Goal: Communication & Community: Ask a question

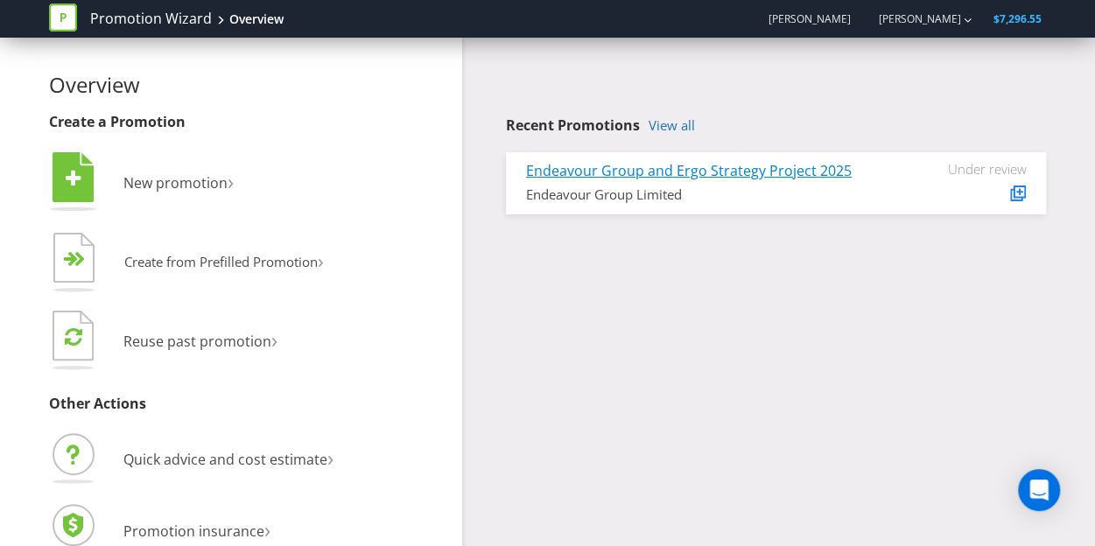
click at [661, 171] on link "Endeavour Group and Ergo Strategy Project 2025" at bounding box center [688, 170] width 325 height 19
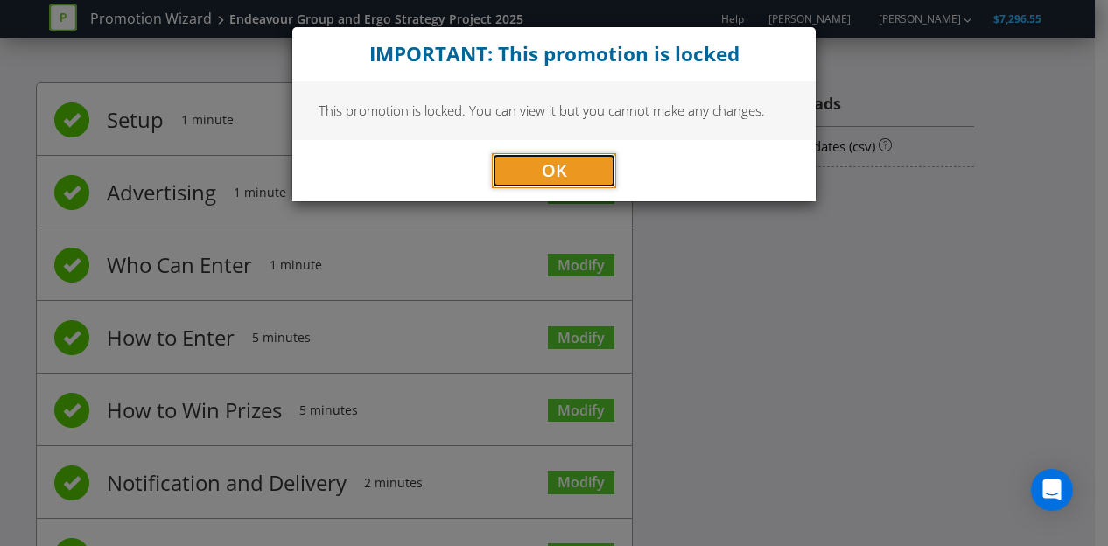
click at [556, 164] on span "OK" at bounding box center [554, 170] width 25 height 24
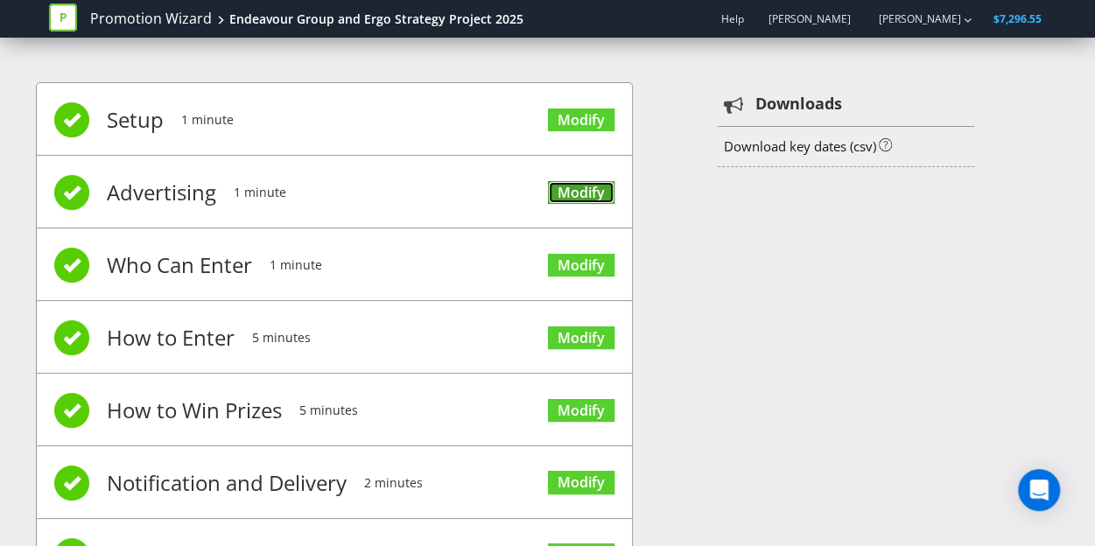
click at [603, 191] on link "Modify" at bounding box center [581, 193] width 66 height 24
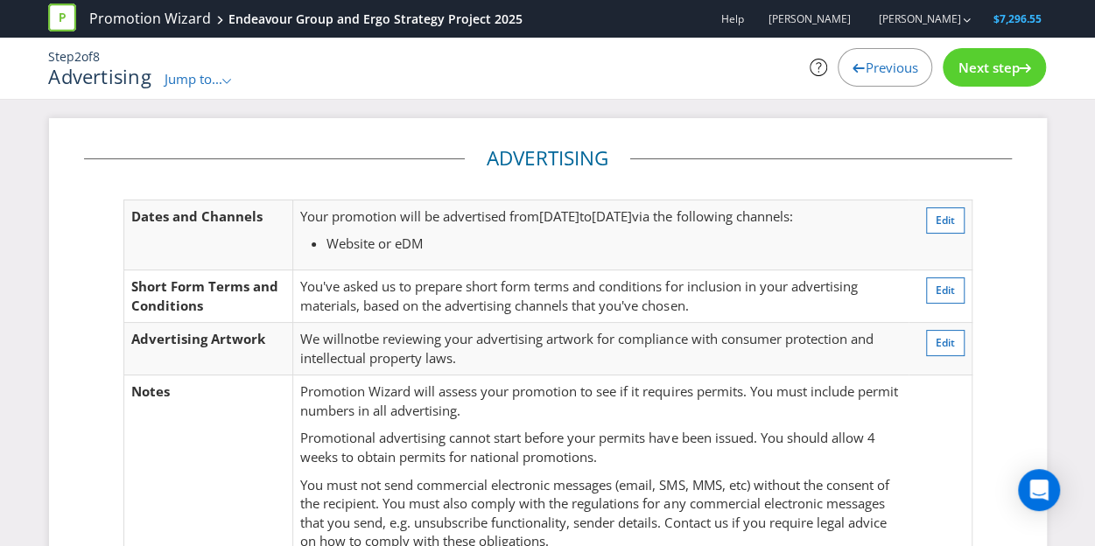
click at [868, 70] on span "Previous" at bounding box center [890, 67] width 52 height 17
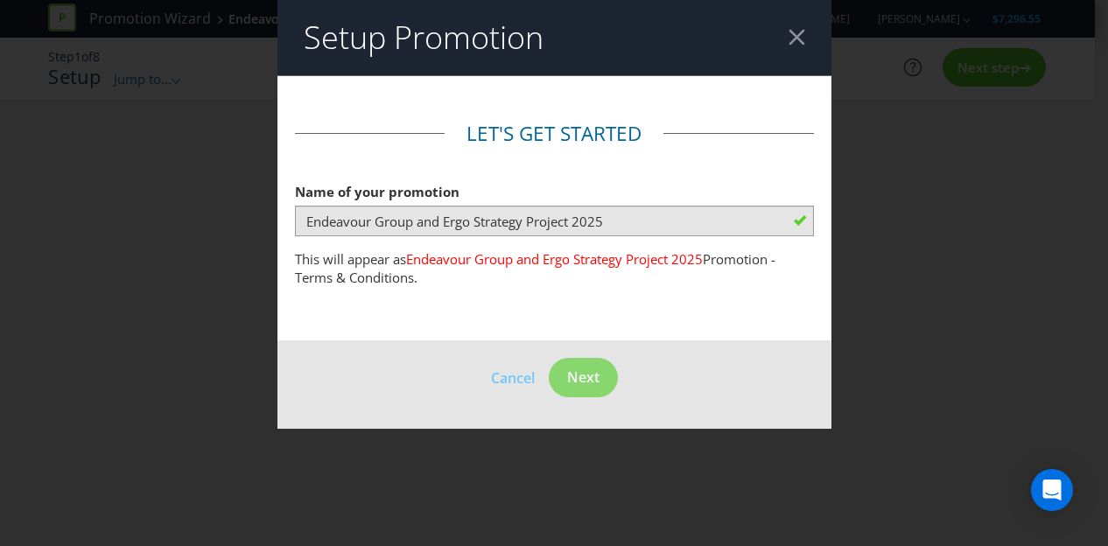
click at [804, 32] on header "Setup Promotion" at bounding box center [554, 37] width 554 height 75
click at [803, 32] on div at bounding box center [796, 37] width 17 height 17
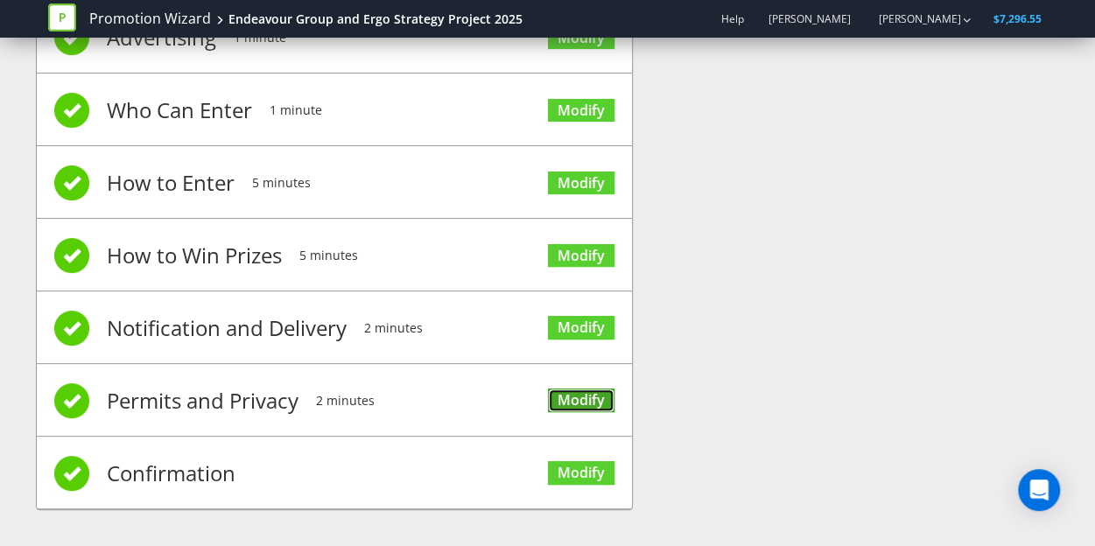
click at [575, 397] on link "Modify" at bounding box center [581, 400] width 66 height 24
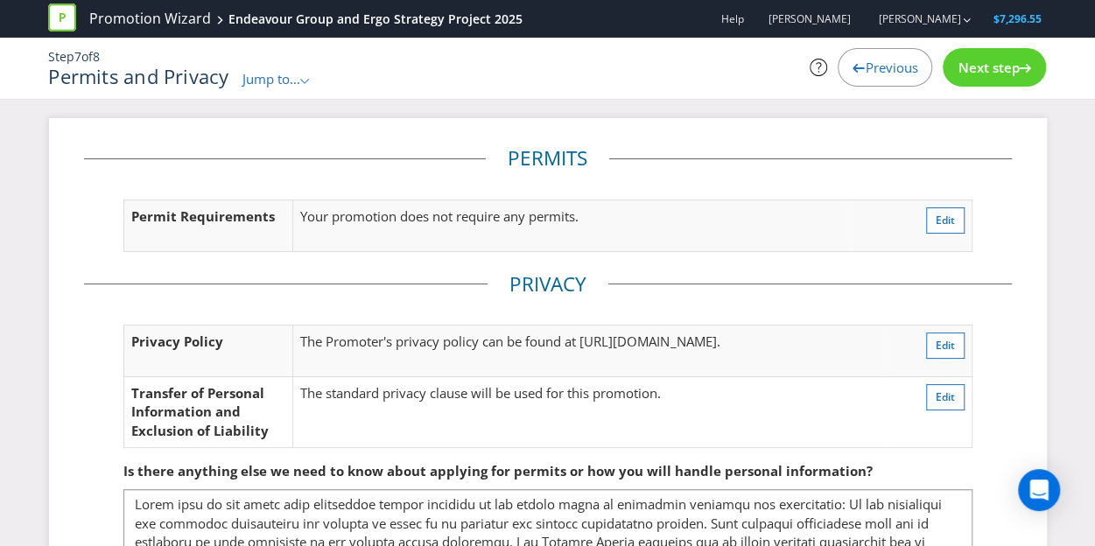
click at [290, 78] on span "Jump to..." at bounding box center [271, 78] width 58 height 17
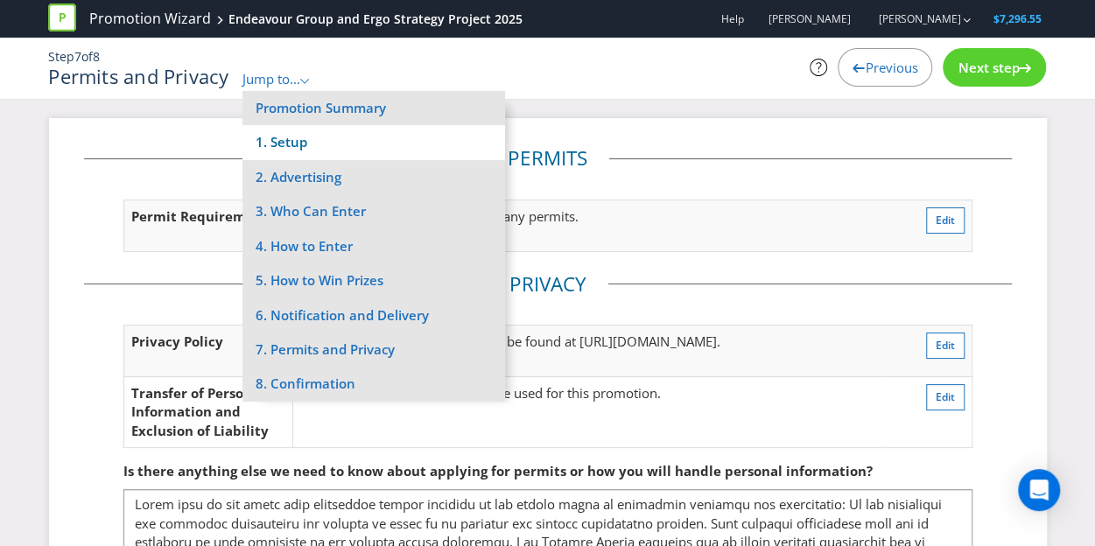
click at [325, 139] on li "1. Setup" at bounding box center [373, 142] width 262 height 34
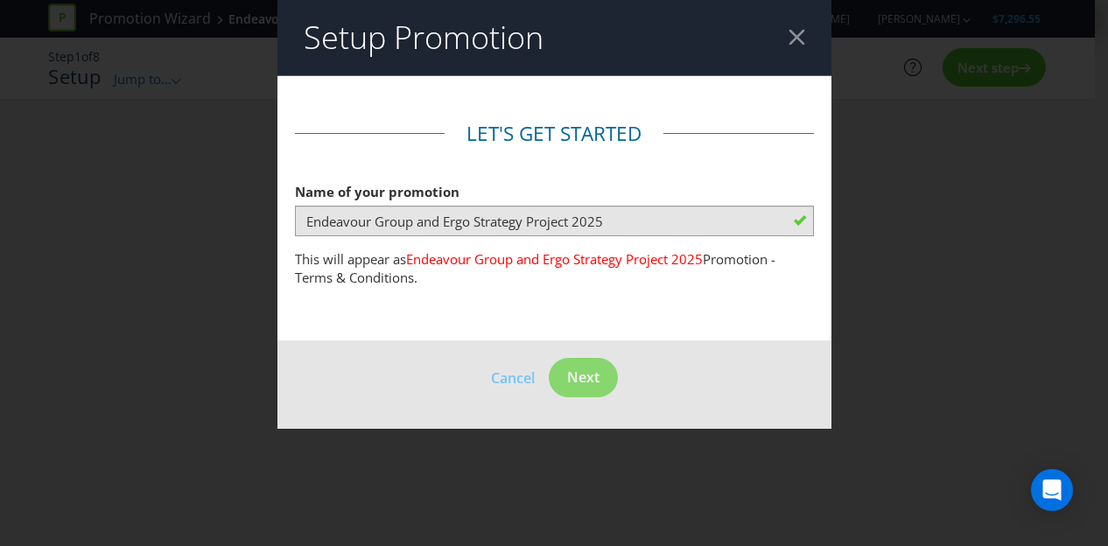
click at [793, 34] on div at bounding box center [796, 37] width 17 height 17
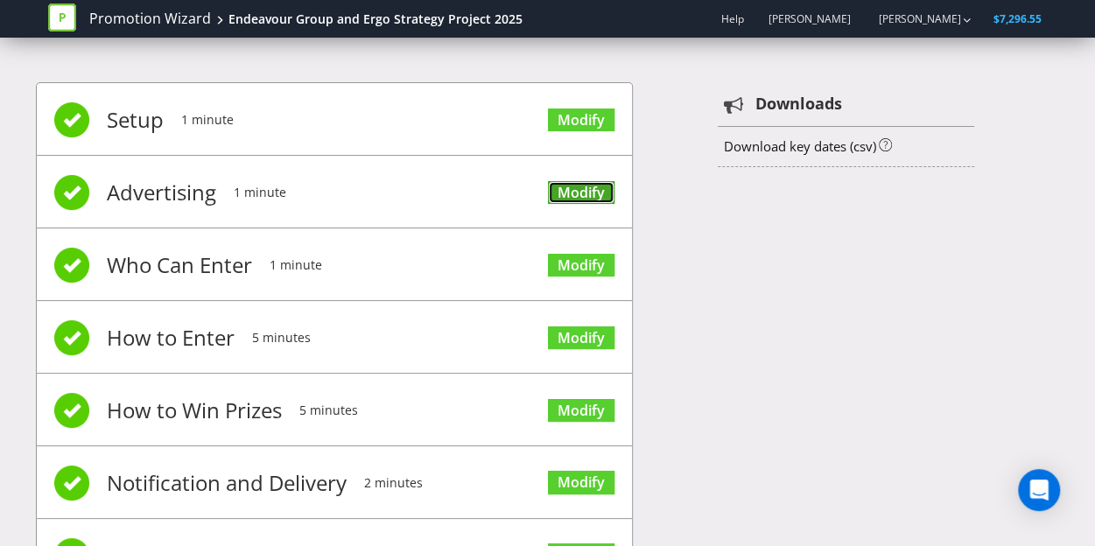
click at [568, 183] on link "Modify" at bounding box center [581, 193] width 66 height 24
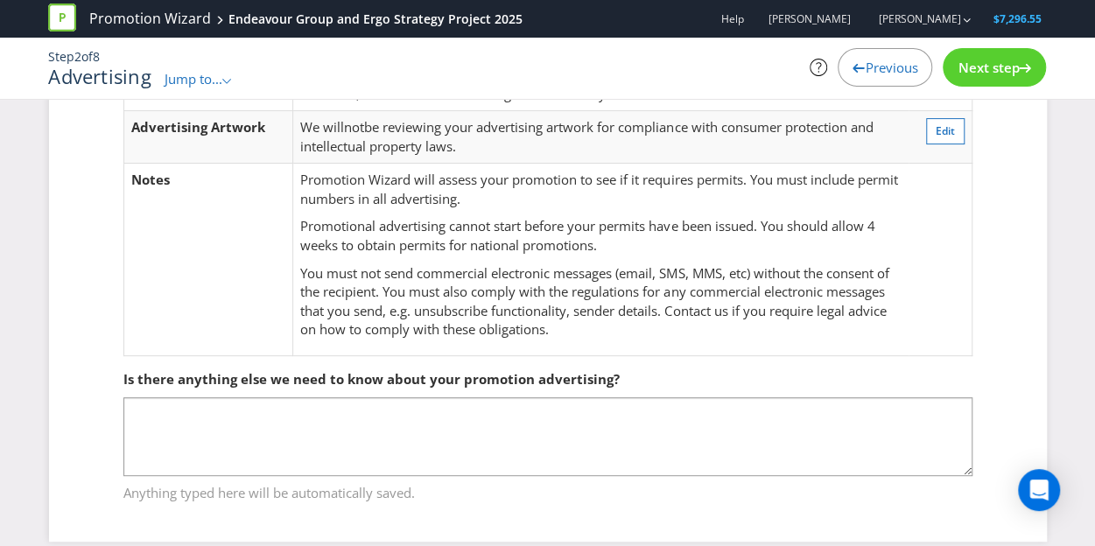
scroll to position [231, 0]
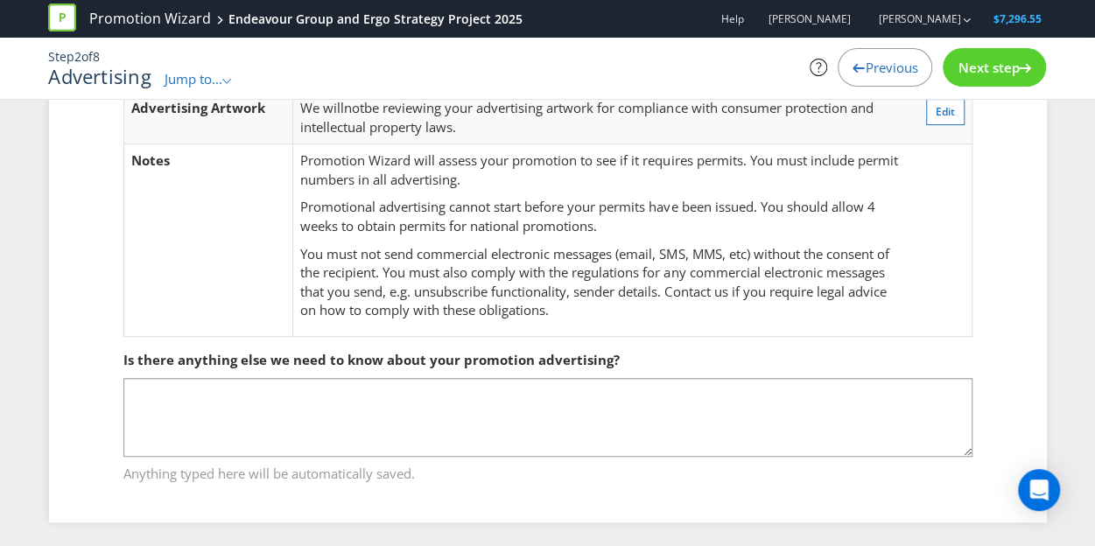
click at [219, 70] on span "Jump to..." at bounding box center [193, 78] width 58 height 17
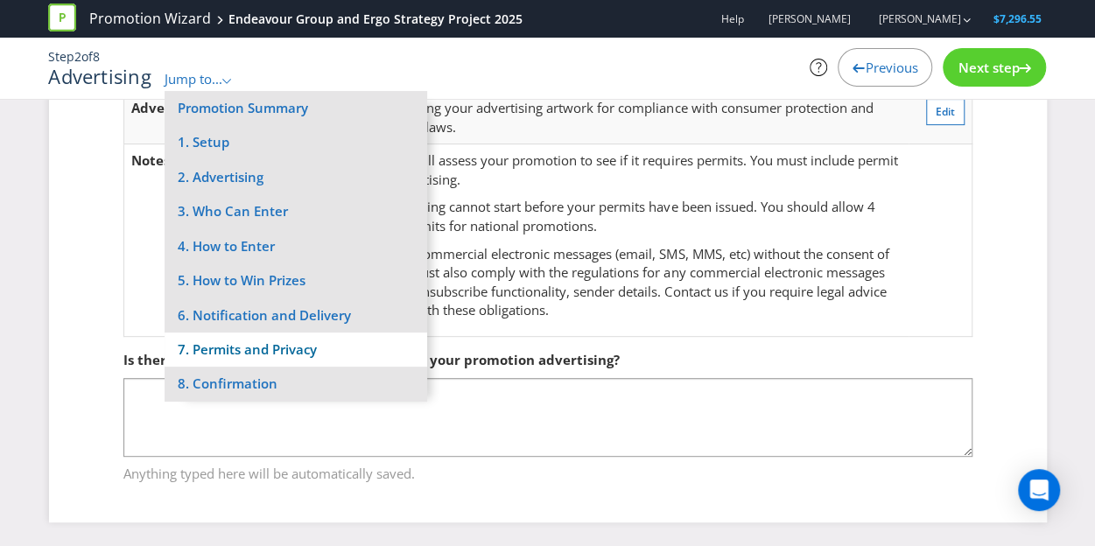
click at [330, 358] on li "7. Permits and Privacy" at bounding box center [295, 349] width 262 height 34
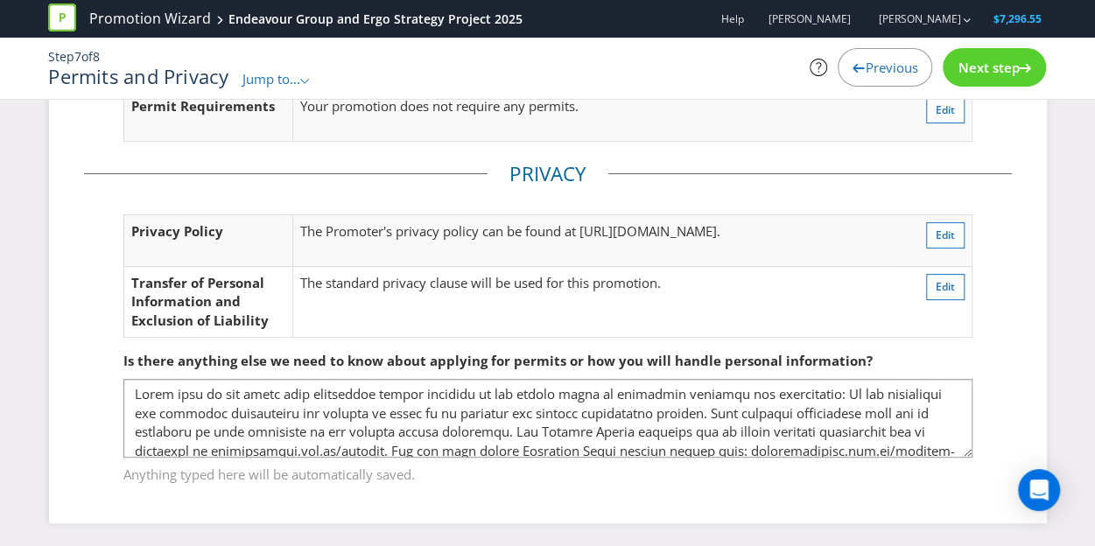
scroll to position [111, 0]
click at [285, 73] on span "Jump to..." at bounding box center [271, 78] width 58 height 17
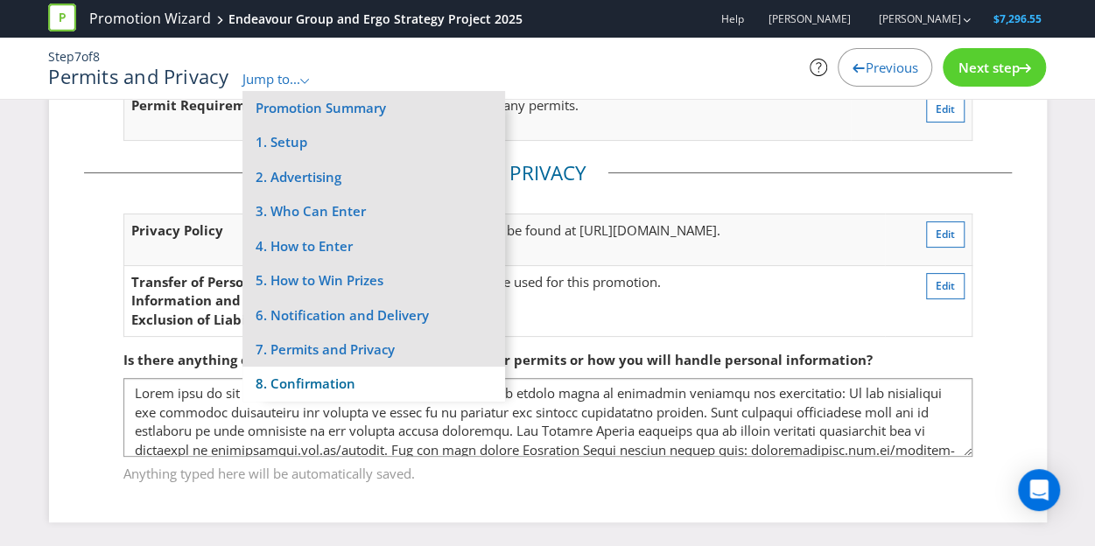
click at [354, 379] on li "8. Confirmation" at bounding box center [373, 384] width 262 height 34
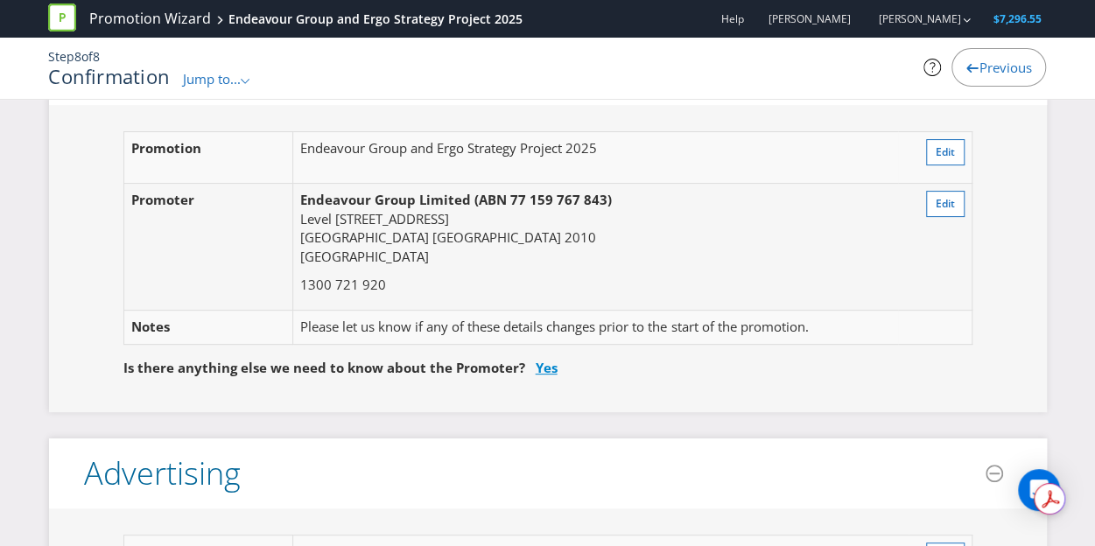
click at [548, 367] on link "Yes" at bounding box center [546, 367] width 22 height 17
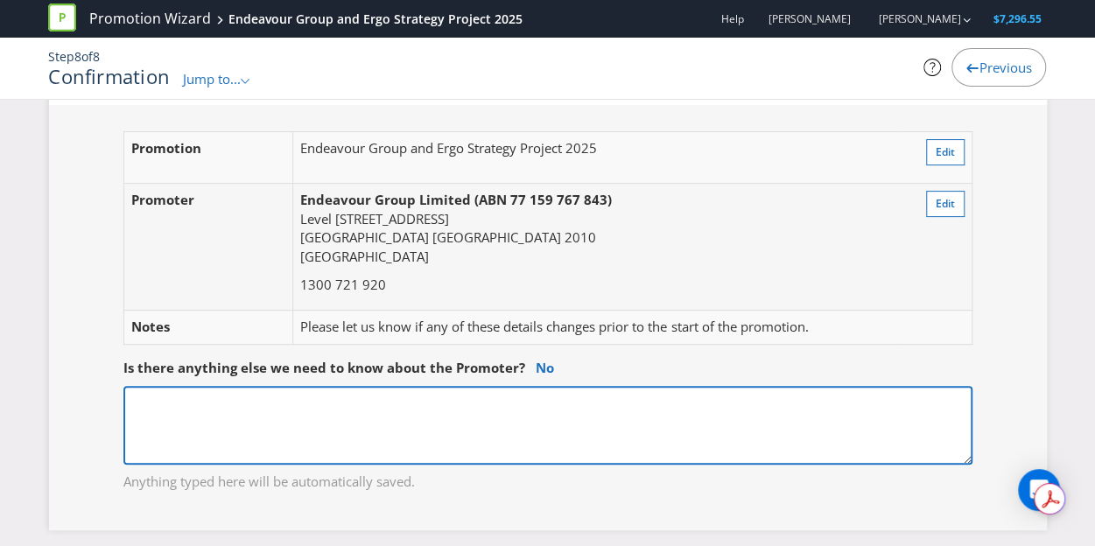
click at [346, 422] on textarea at bounding box center [547, 425] width 849 height 79
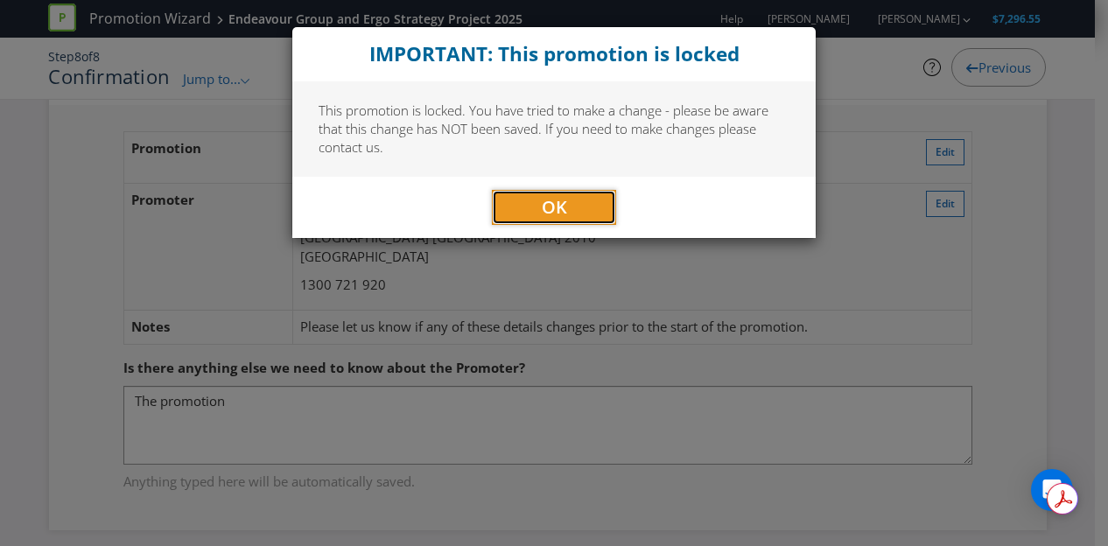
click at [556, 203] on span "OK" at bounding box center [554, 207] width 25 height 24
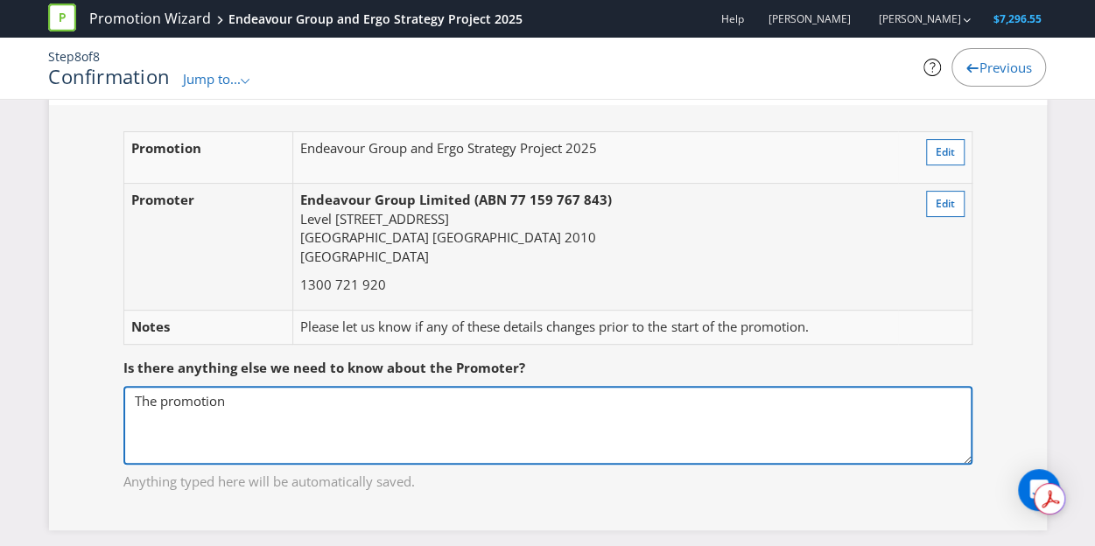
drag, startPoint x: 255, startPoint y: 398, endPoint x: -141, endPoint y: 425, distance: 397.3
click at [0, 425] on html "Promotion Wizard Endeavour Group and Ergo Strategy Project 2025 Help Dan Murphy…" at bounding box center [547, 162] width 1095 height 546
paste textarea "Endevaour Group Limited t/as BWS, Dan’s and ALH"
drag, startPoint x: 453, startPoint y: 396, endPoint x: 388, endPoint y: 406, distance: 66.3
click at [388, 406] on textarea "Endevaour Group Limited t/as BWS, Dan’s and ALH" at bounding box center [547, 425] width 849 height 79
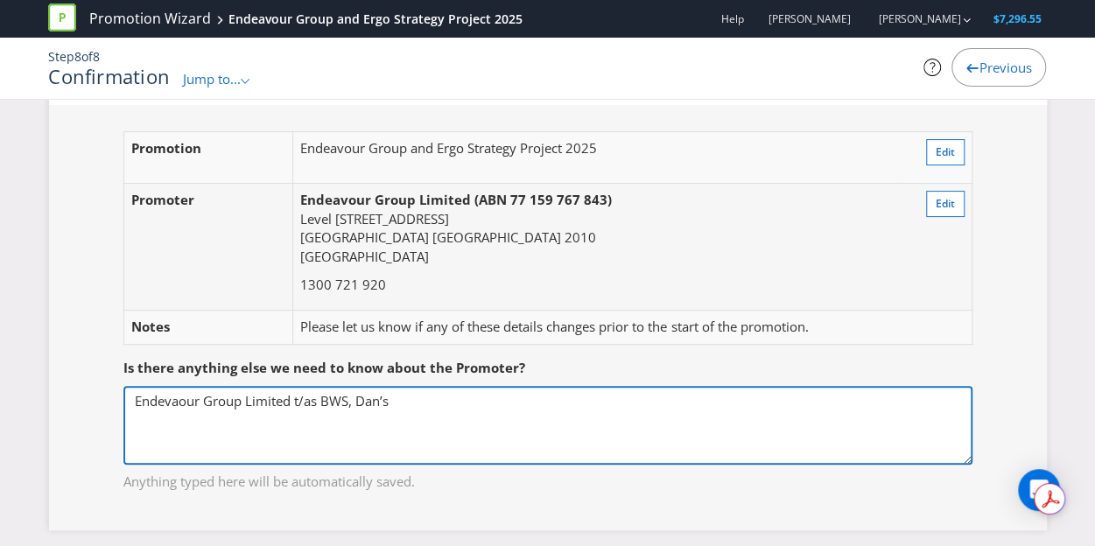
click at [349, 398] on textarea "Endevaour Group Limited t/as BWS, Dan’s" at bounding box center [547, 425] width 849 height 79
click at [461, 405] on textarea "Endevaour Group Limited t/as BWS and Dan’s" at bounding box center [547, 425] width 849 height 79
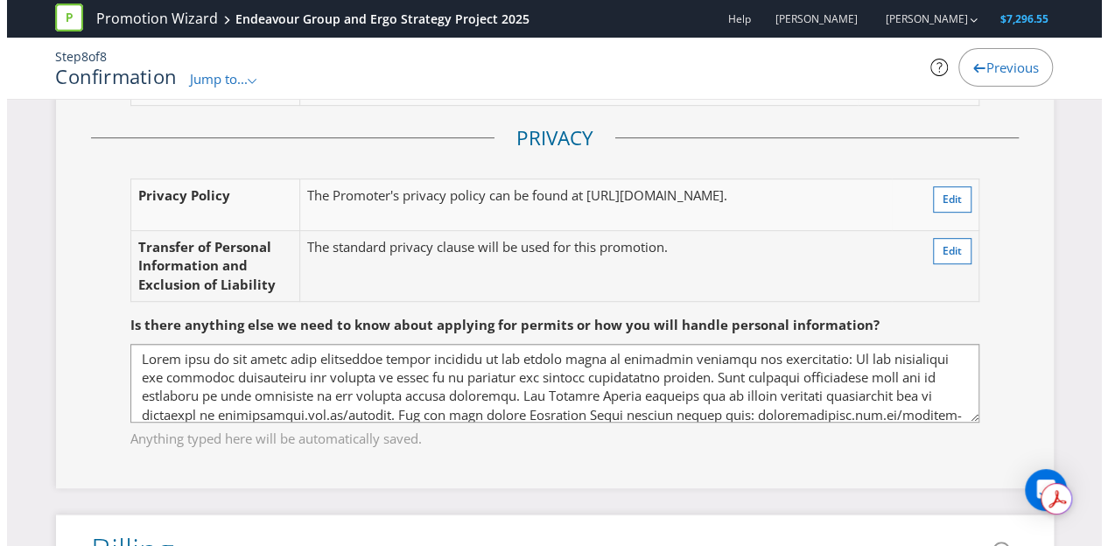
scroll to position [4049, 0]
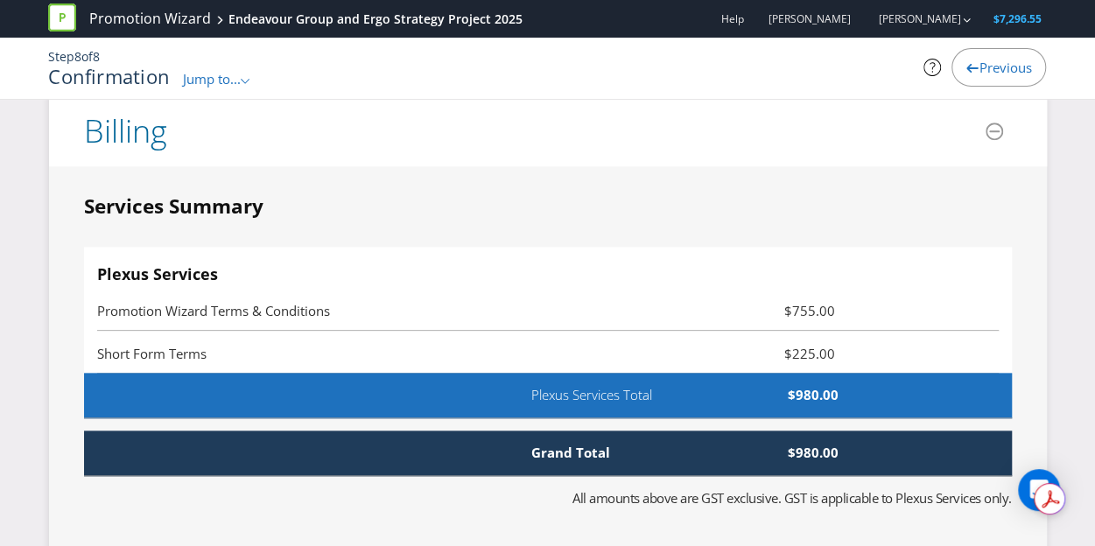
type textarea "Endevaour Group Limited t/as BWS and Dan Murphy's"
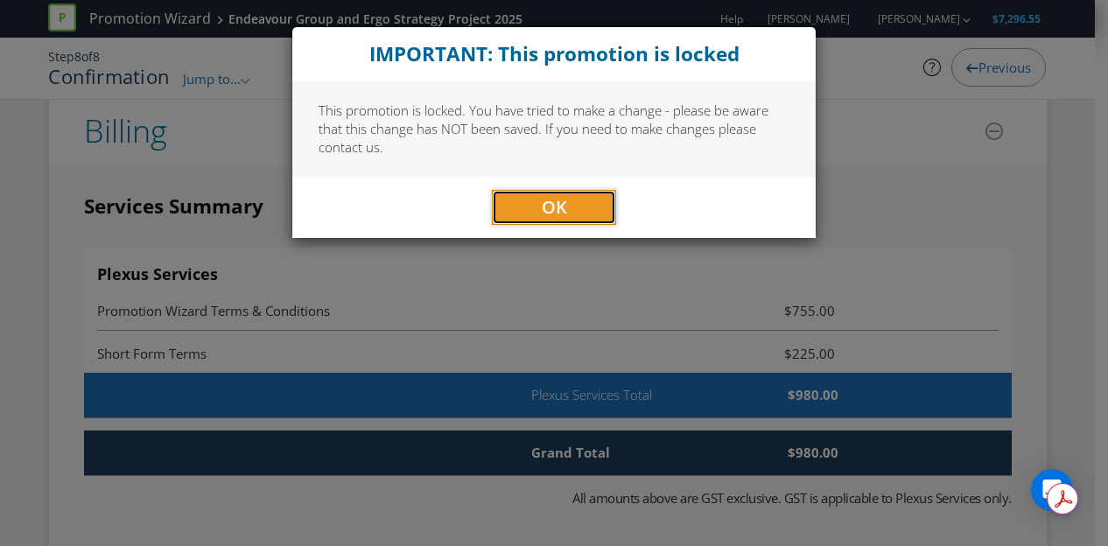
click at [566, 201] on button "OK" at bounding box center [554, 207] width 124 height 35
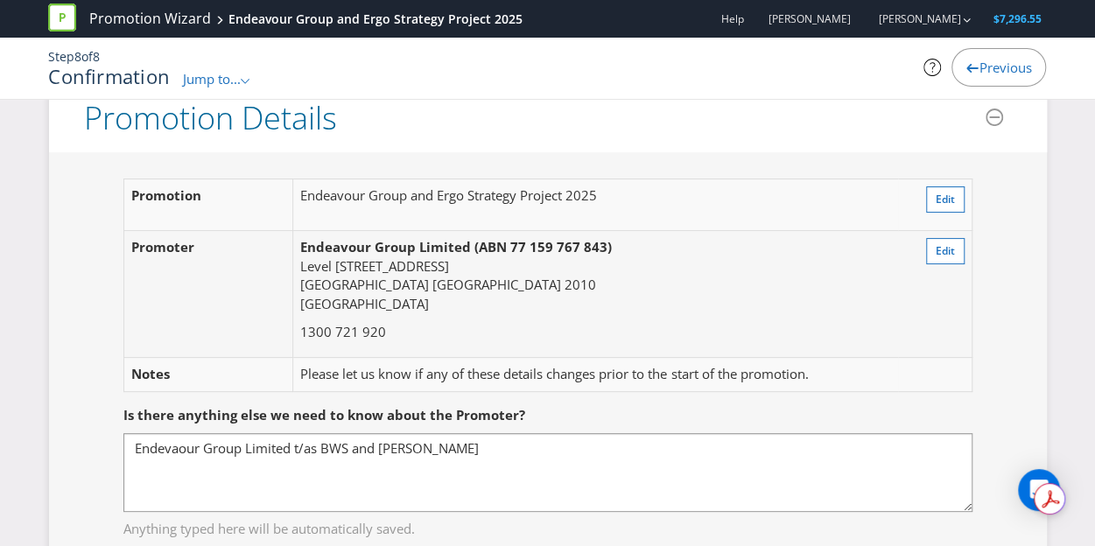
scroll to position [175, 0]
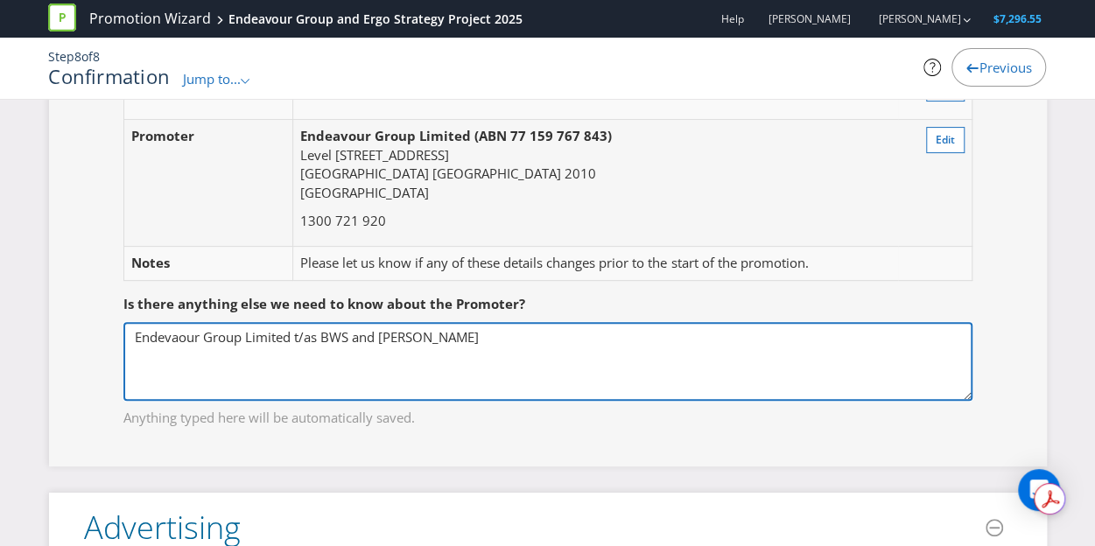
drag, startPoint x: 513, startPoint y: 339, endPoint x: 131, endPoint y: 333, distance: 381.5
click at [131, 333] on textarea "Endevaour Group Limited t/as BWS and Dan Murphy's" at bounding box center [547, 361] width 849 height 79
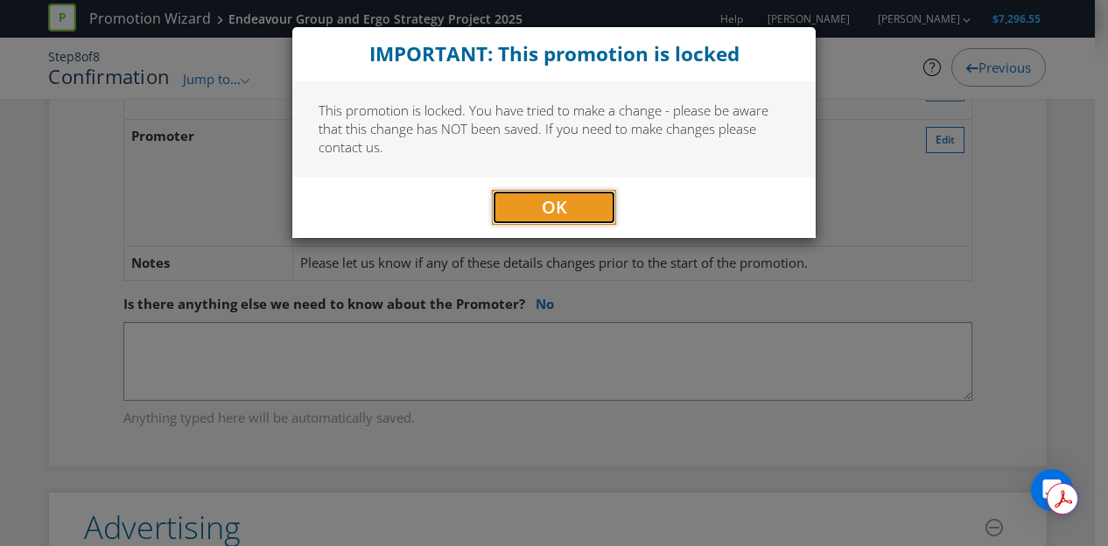
click at [522, 205] on button "OK" at bounding box center [554, 207] width 124 height 35
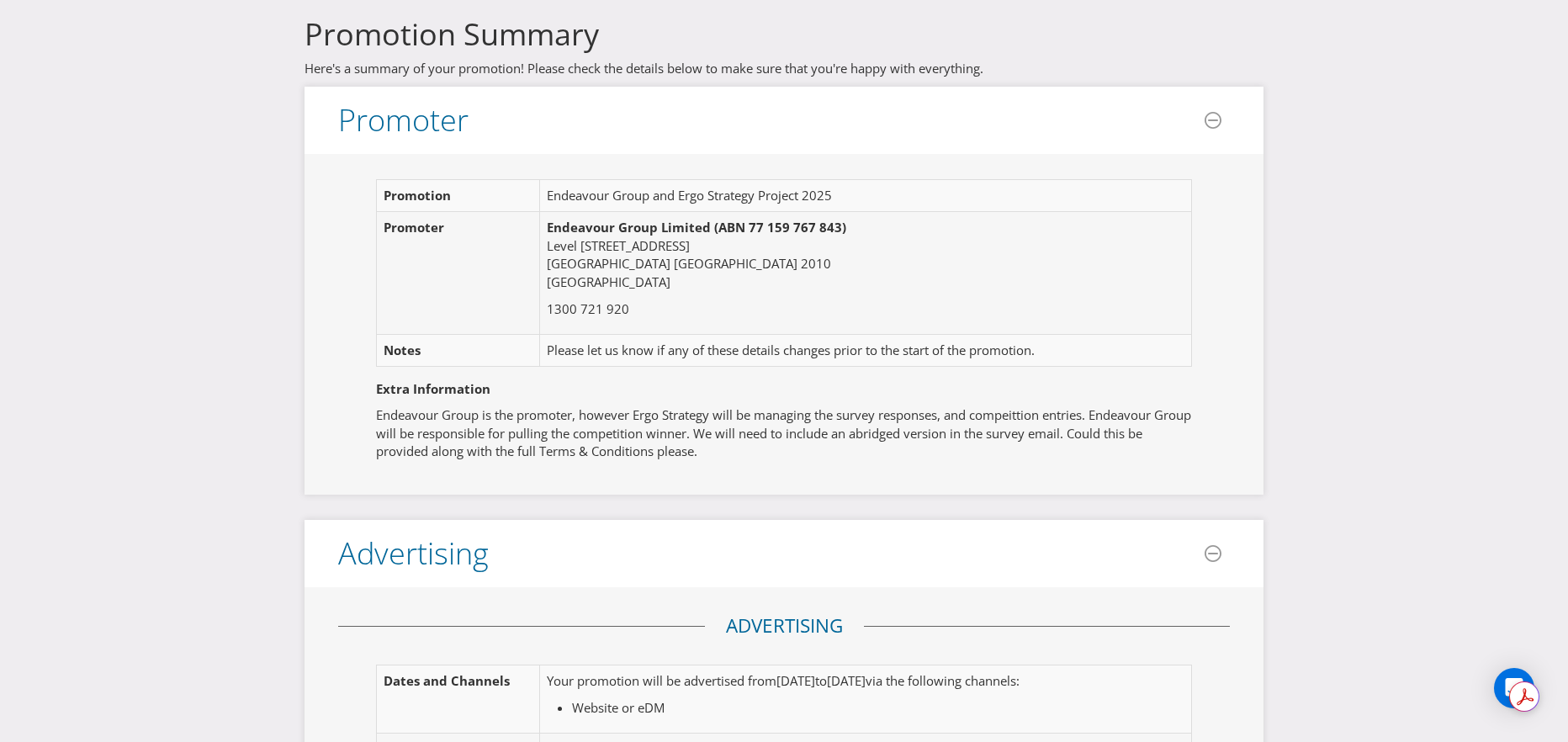
scroll to position [3063, 0]
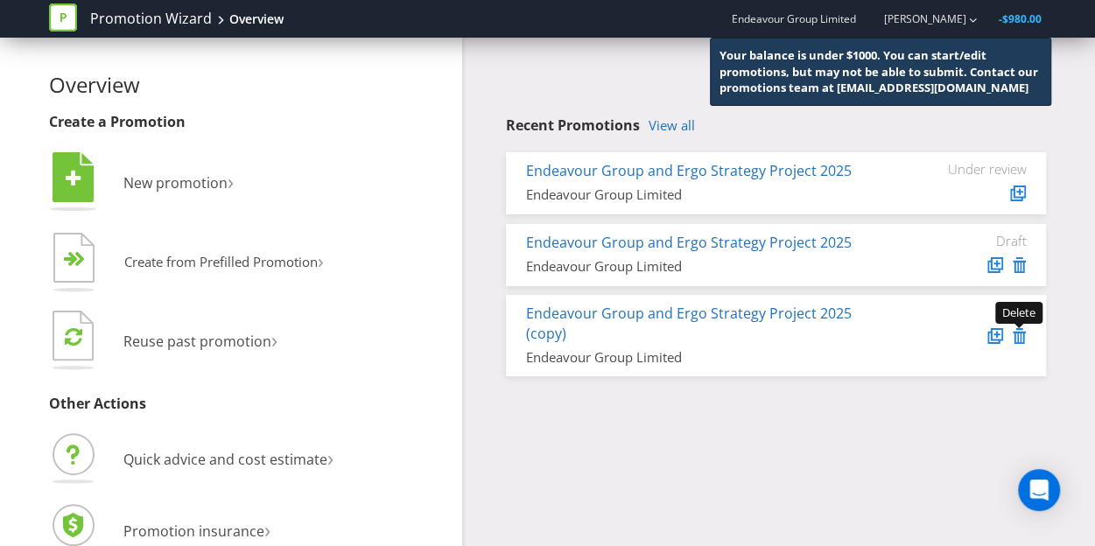
click at [1022, 339] on icon at bounding box center [1018, 336] width 13 height 16
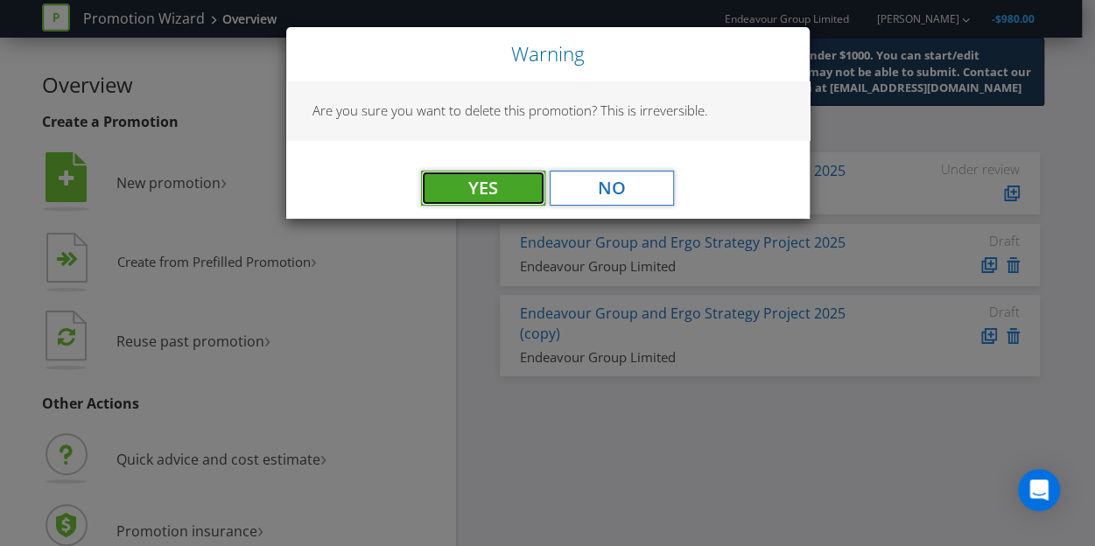
click at [433, 185] on button "Yes" at bounding box center [483, 188] width 124 height 35
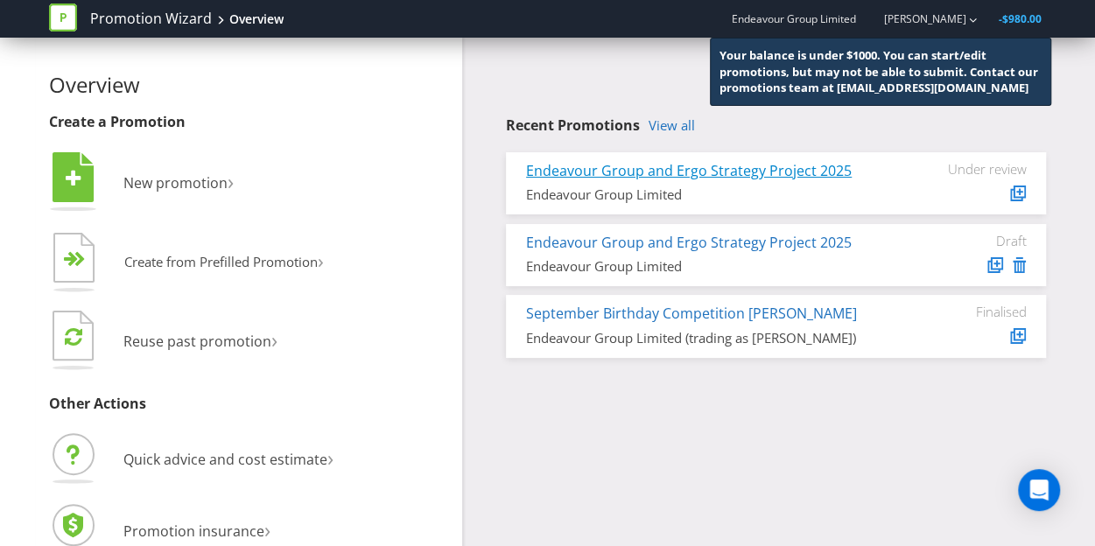
click at [736, 171] on link "Endeavour Group and Ergo Strategy Project 2025" at bounding box center [688, 170] width 325 height 19
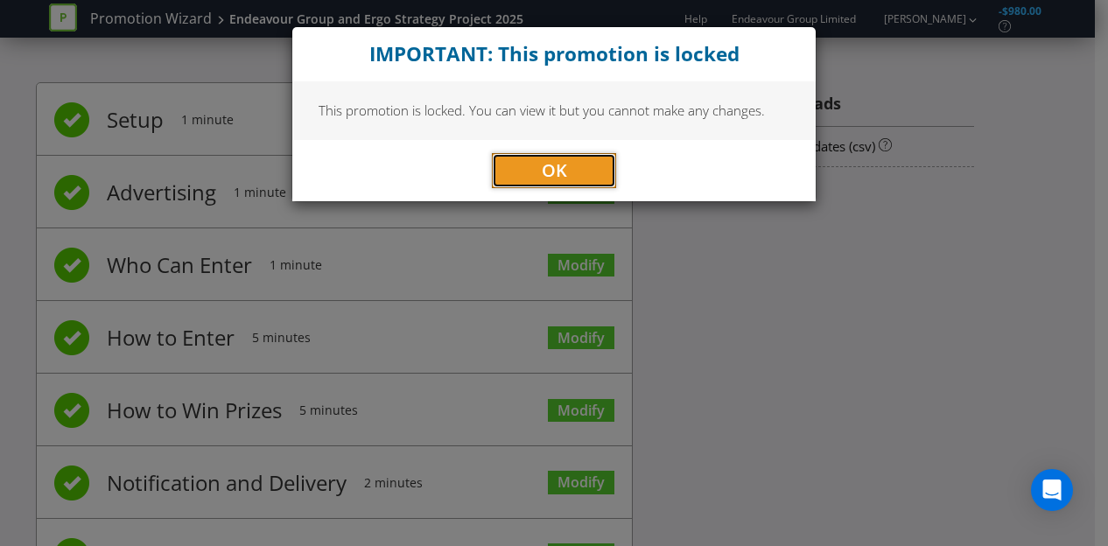
click at [549, 160] on span "OK" at bounding box center [554, 170] width 25 height 24
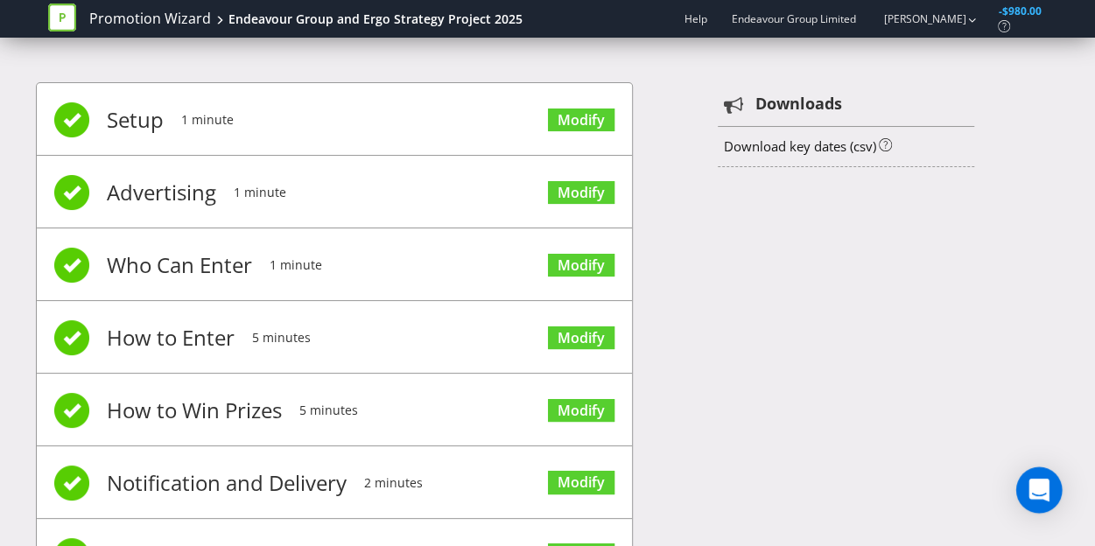
click at [1035, 490] on icon "Open Intercom Messenger" at bounding box center [1038, 490] width 20 height 23
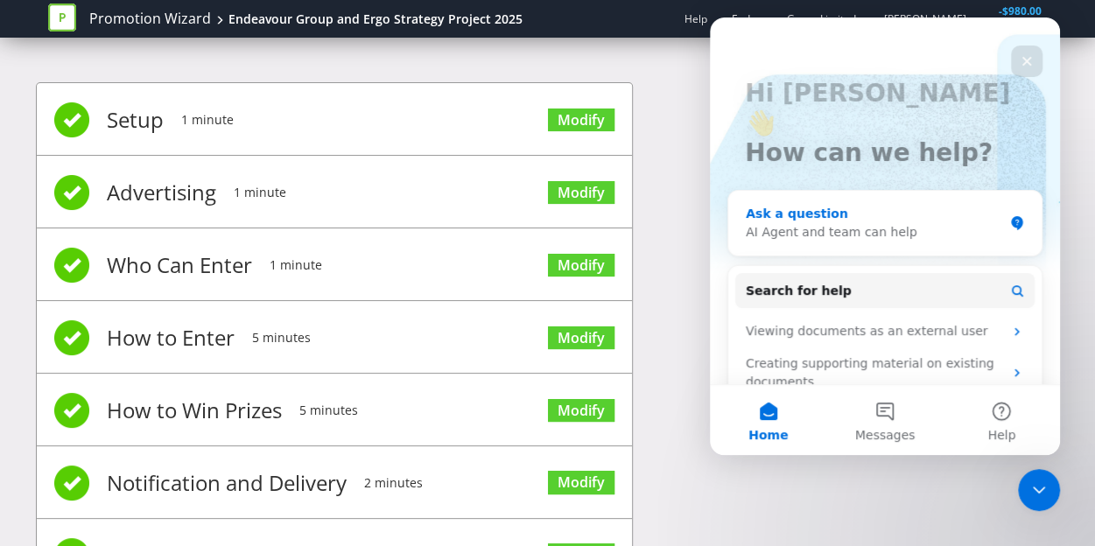
scroll to position [87, 0]
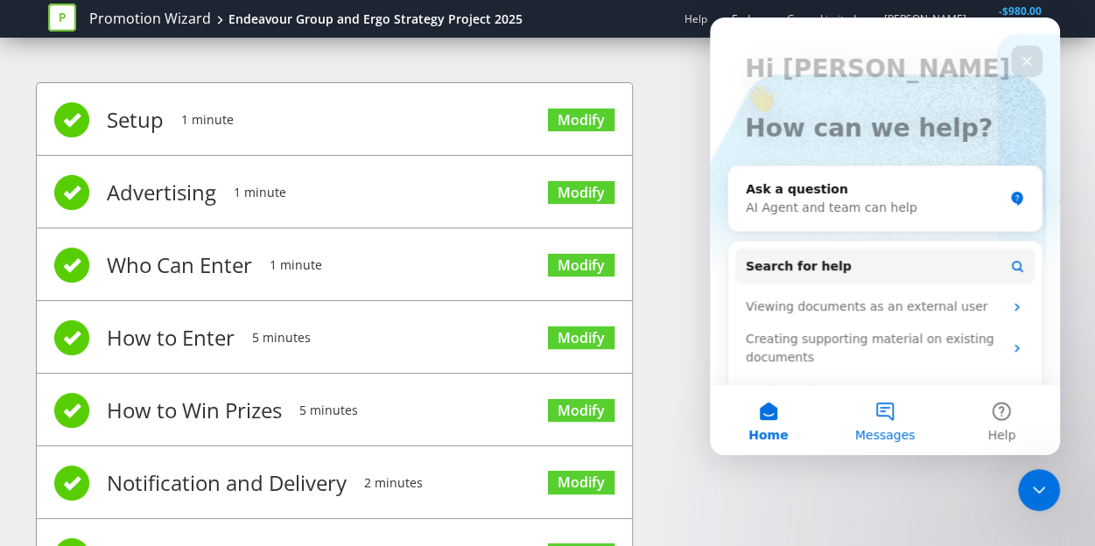
click at [895, 423] on button "Messages" at bounding box center [884, 420] width 116 height 70
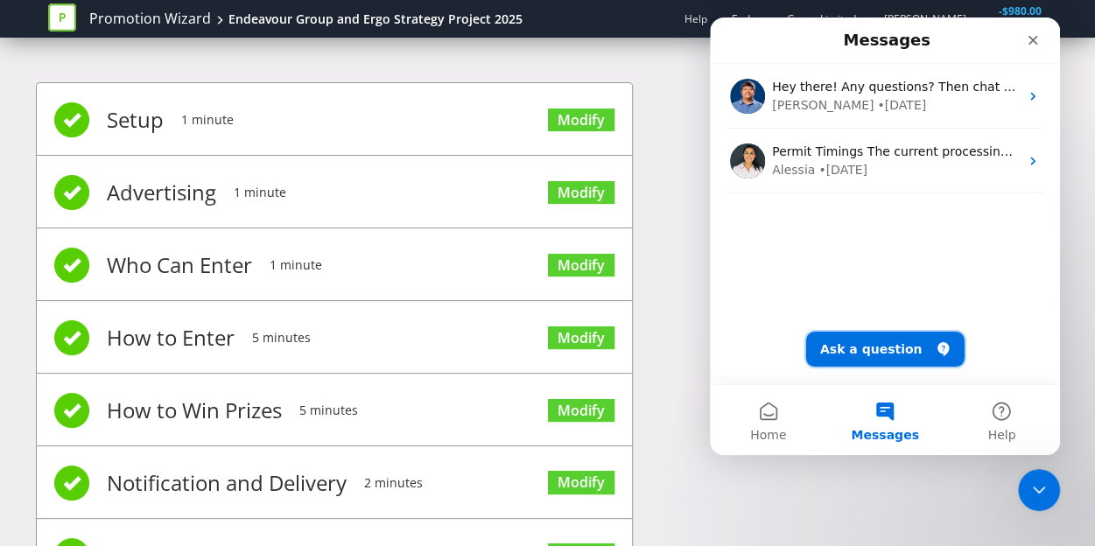
click at [869, 340] on button "Ask a question" at bounding box center [885, 349] width 158 height 35
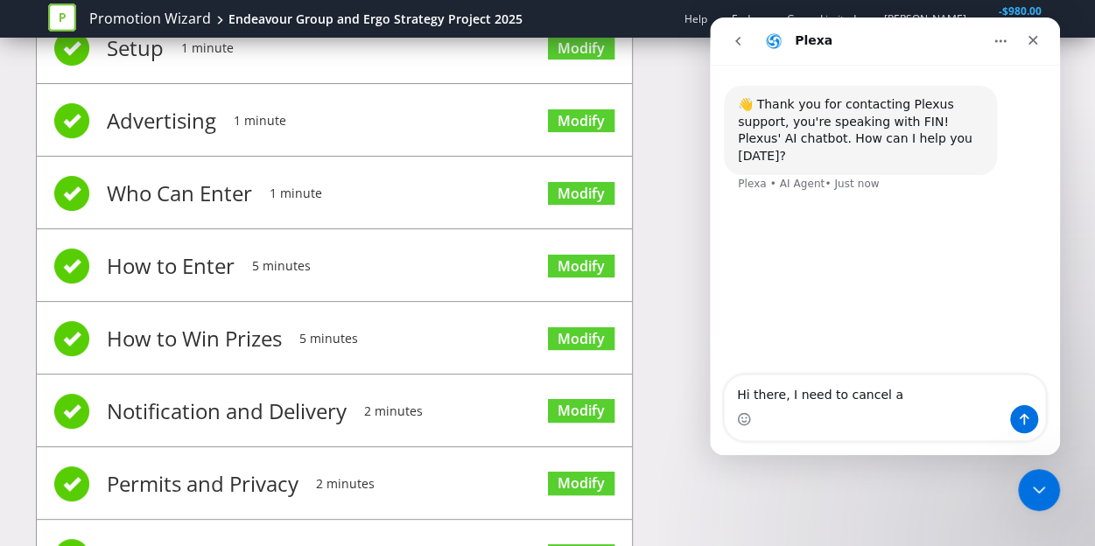
scroll to position [155, 0]
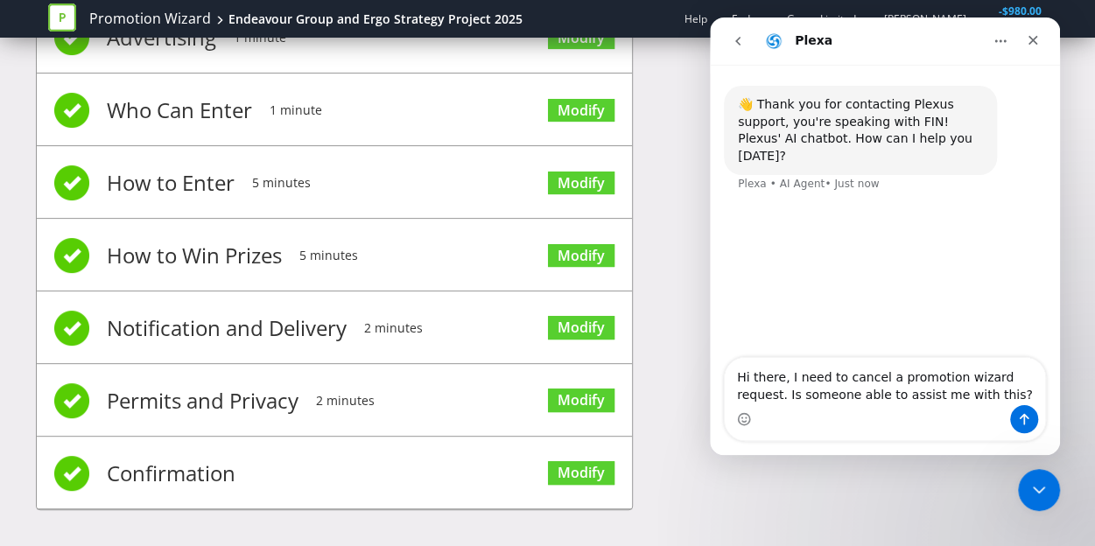
type textarea "Hi there, I need to cancel a promotion wizard request. Is someone able to assis…"
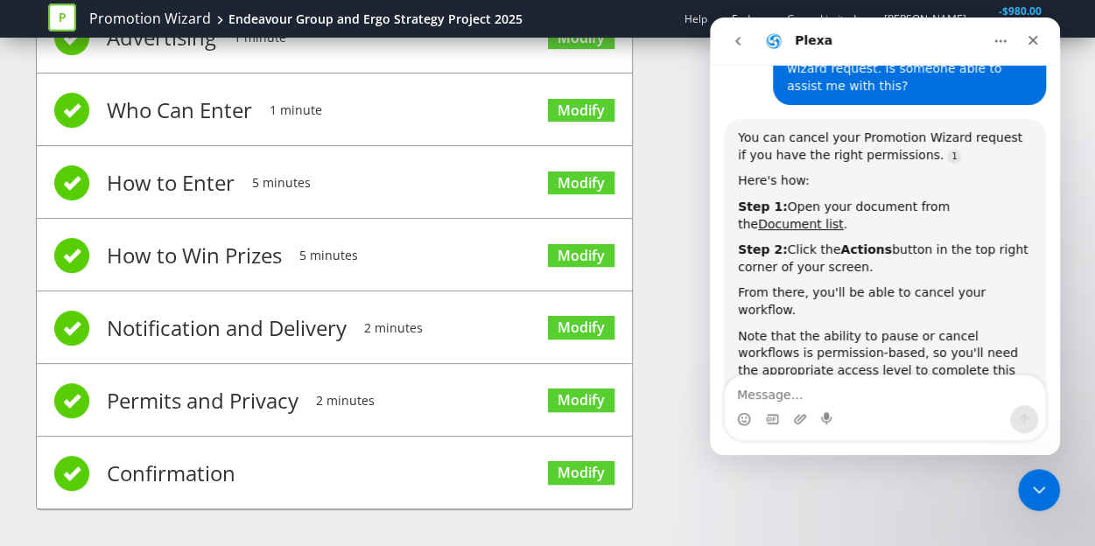
scroll to position [182, 0]
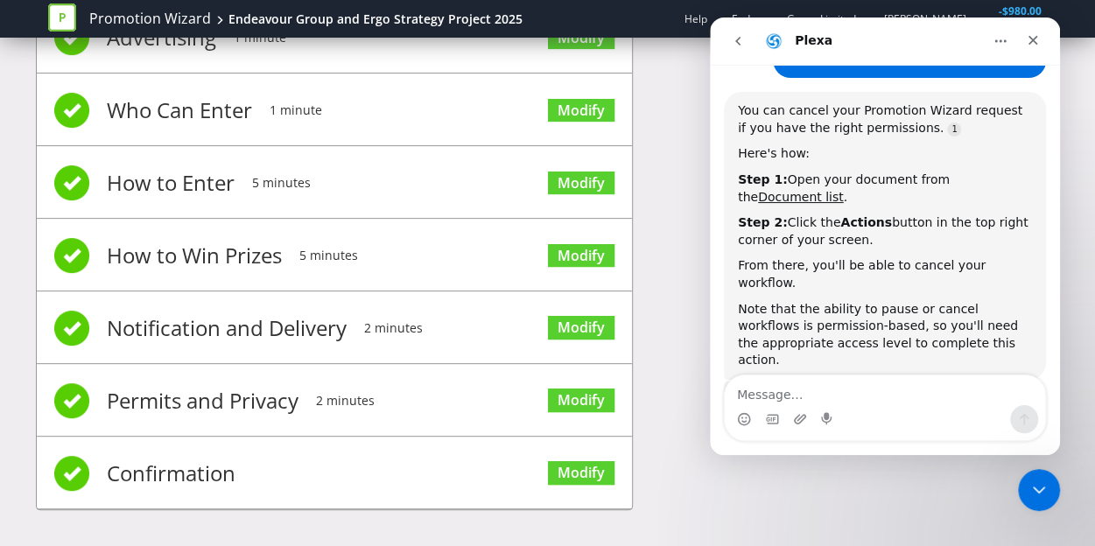
click at [66, 13] on icon at bounding box center [62, 17] width 28 height 28
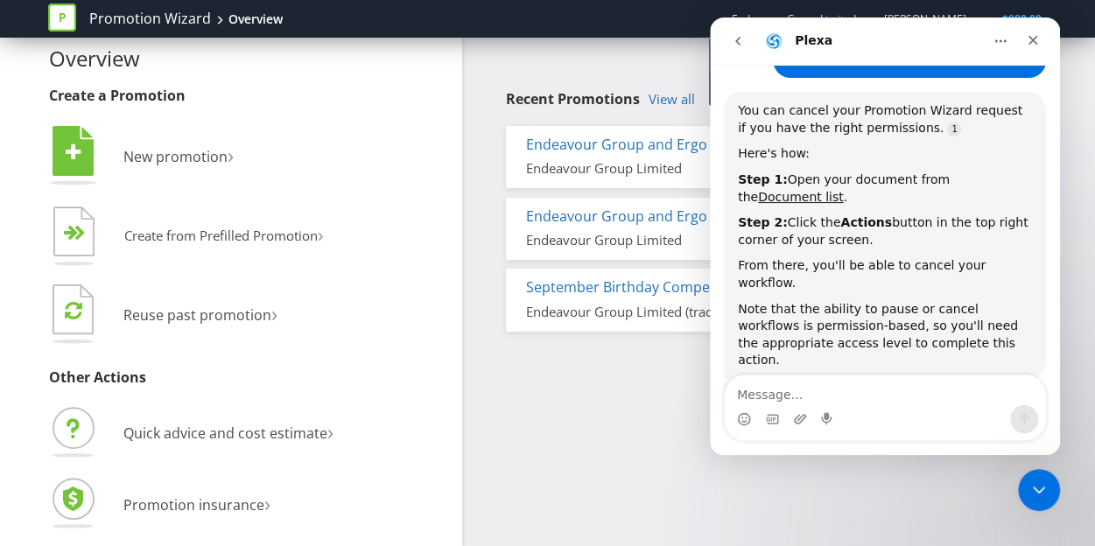
scroll to position [25, 0]
click at [170, 22] on link "Promotion Wizard" at bounding box center [150, 19] width 122 height 20
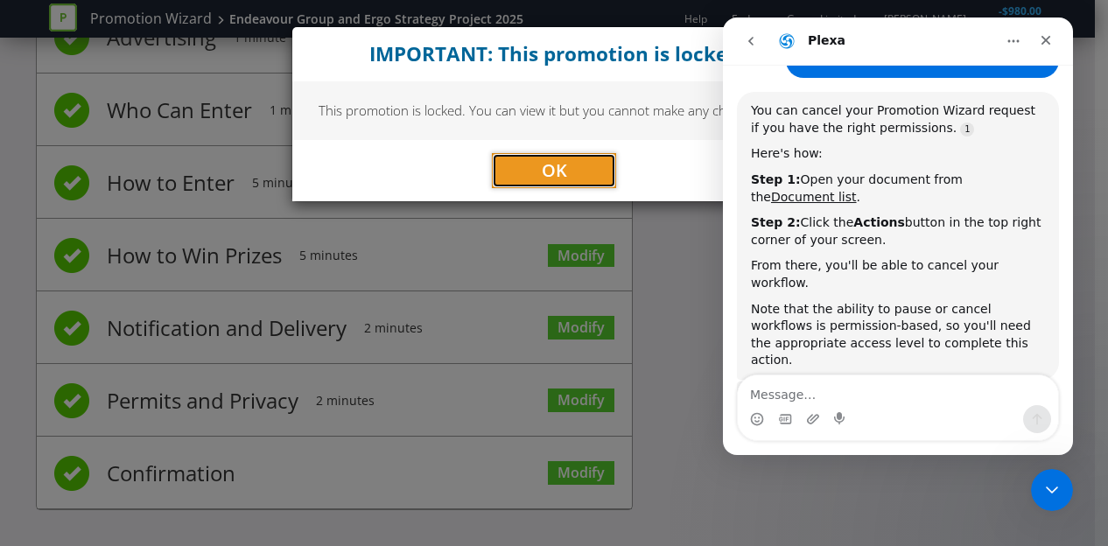
click at [558, 158] on span "OK" at bounding box center [554, 170] width 25 height 24
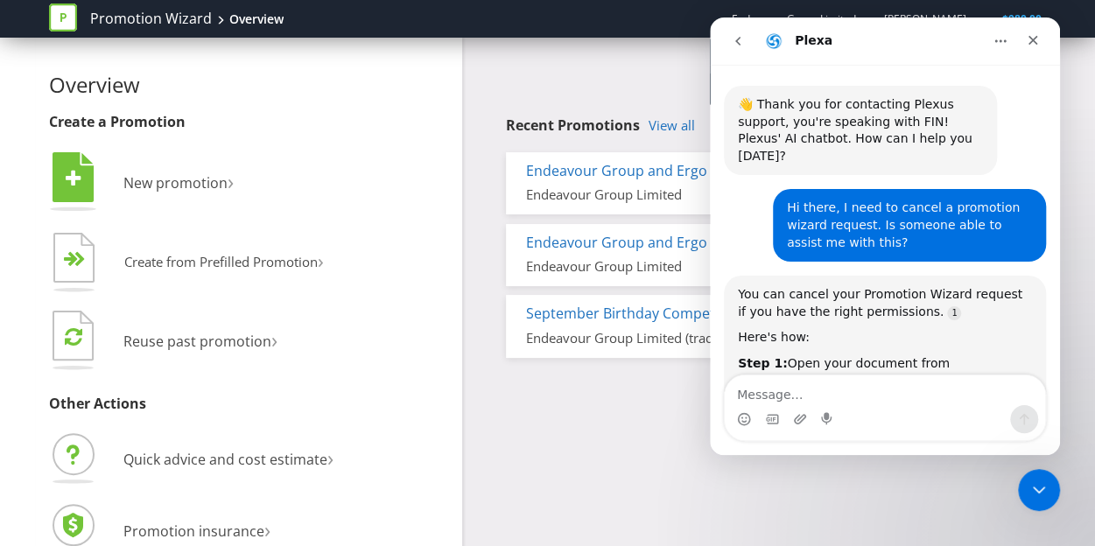
scroll to position [213, 0]
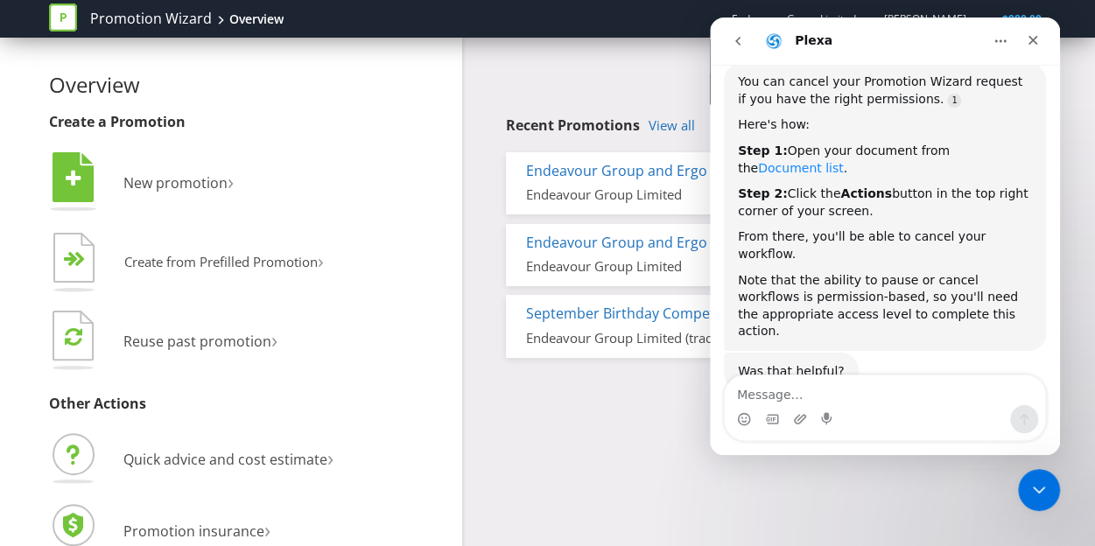
click at [843, 161] on link "Document list" at bounding box center [801, 168] width 86 height 14
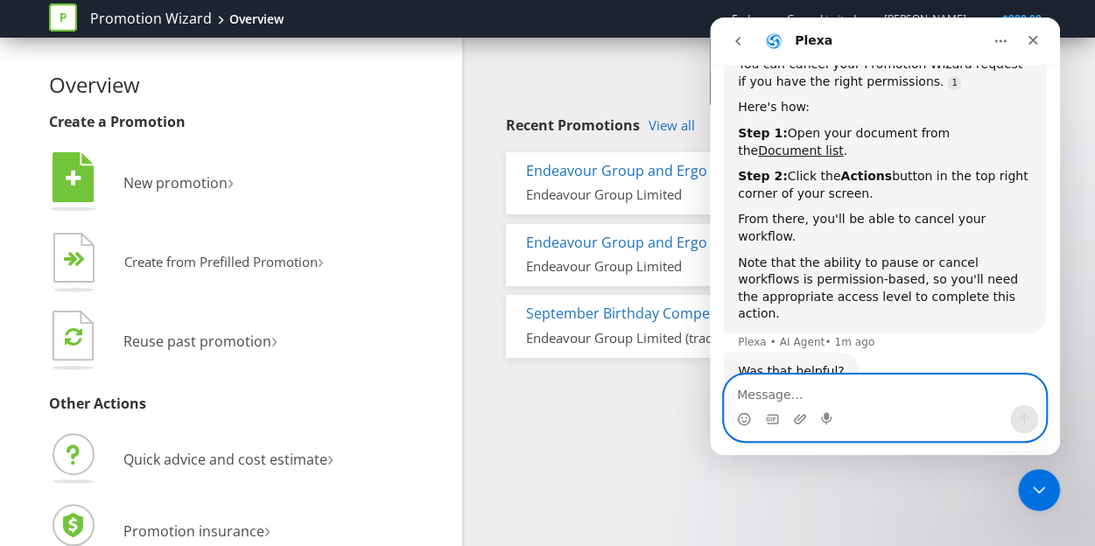
click at [868, 403] on textarea "Message…" at bounding box center [884, 390] width 320 height 30
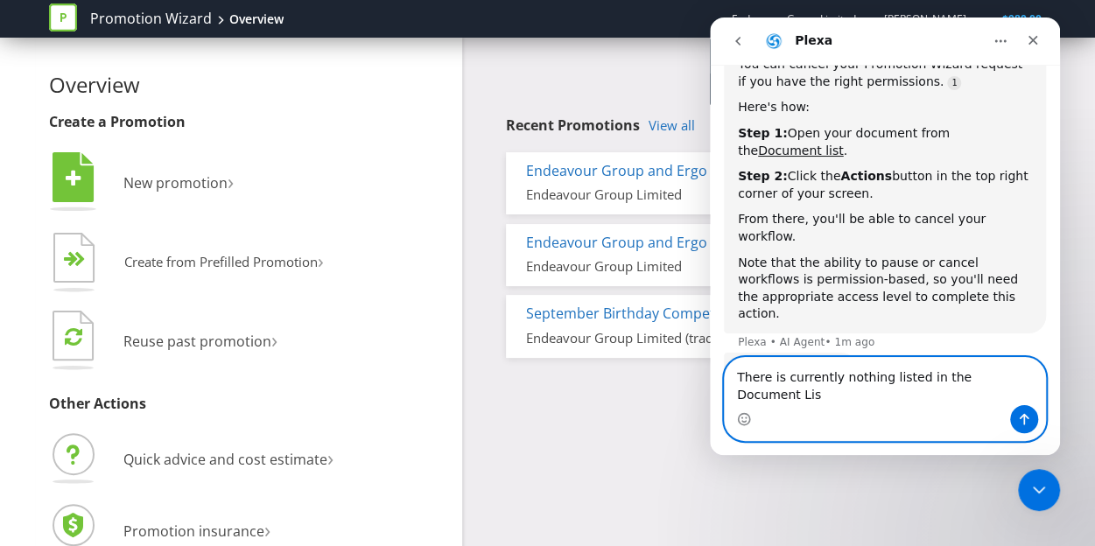
type textarea "There is currently nothing listed in the Document List"
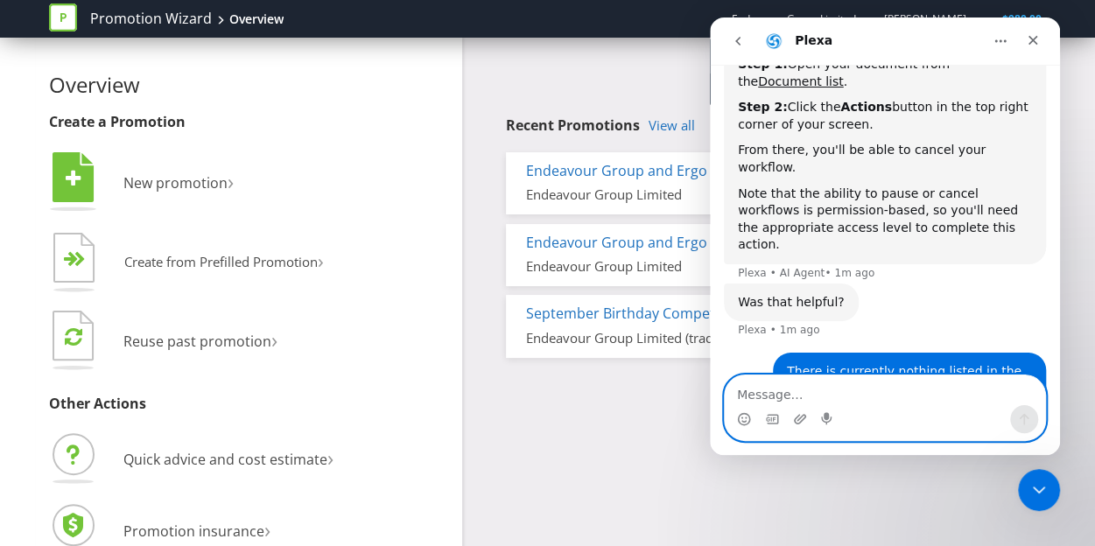
scroll to position [356, 0]
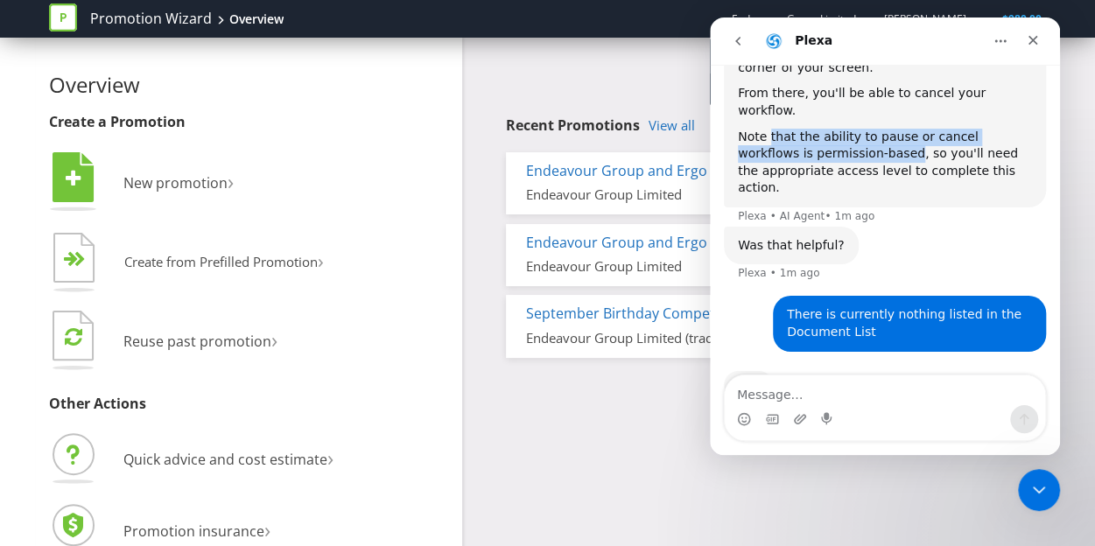
drag, startPoint x: 769, startPoint y: 104, endPoint x: 831, endPoint y: 118, distance: 63.7
click at [831, 129] on div "Note that the ability to pause or cancel workflows is permission-based, so you'…" at bounding box center [885, 163] width 294 height 68
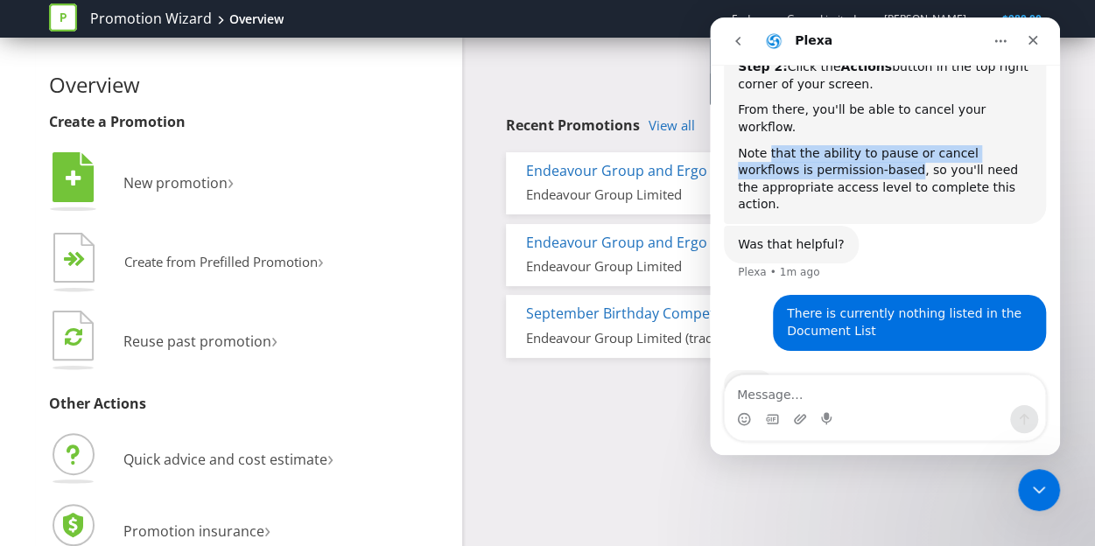
scroll to position [339, 0]
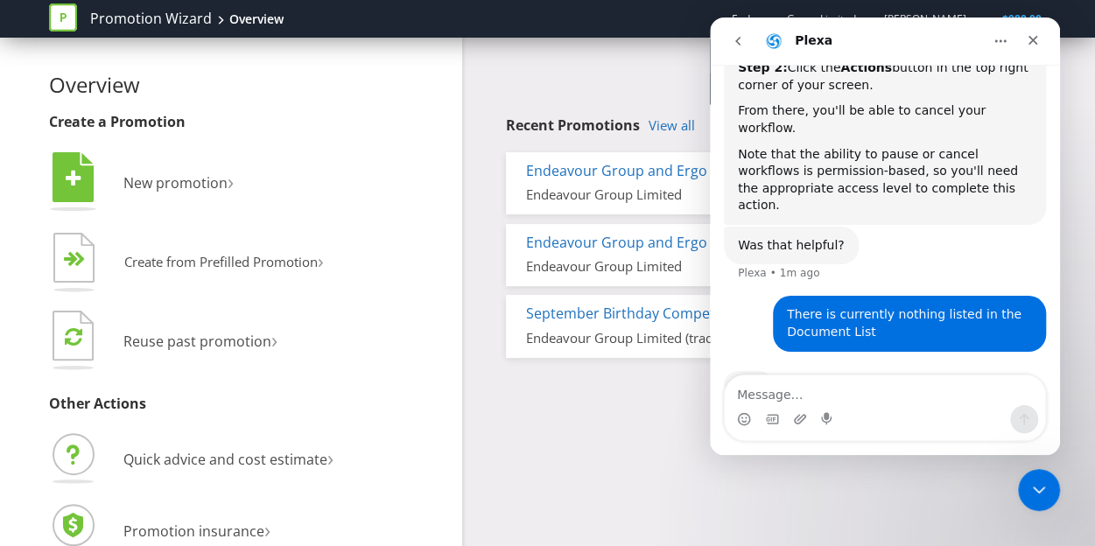
click at [897, 146] on div "Note that the ability to pause or cancel workflows is permission-based, so you'…" at bounding box center [885, 180] width 294 height 68
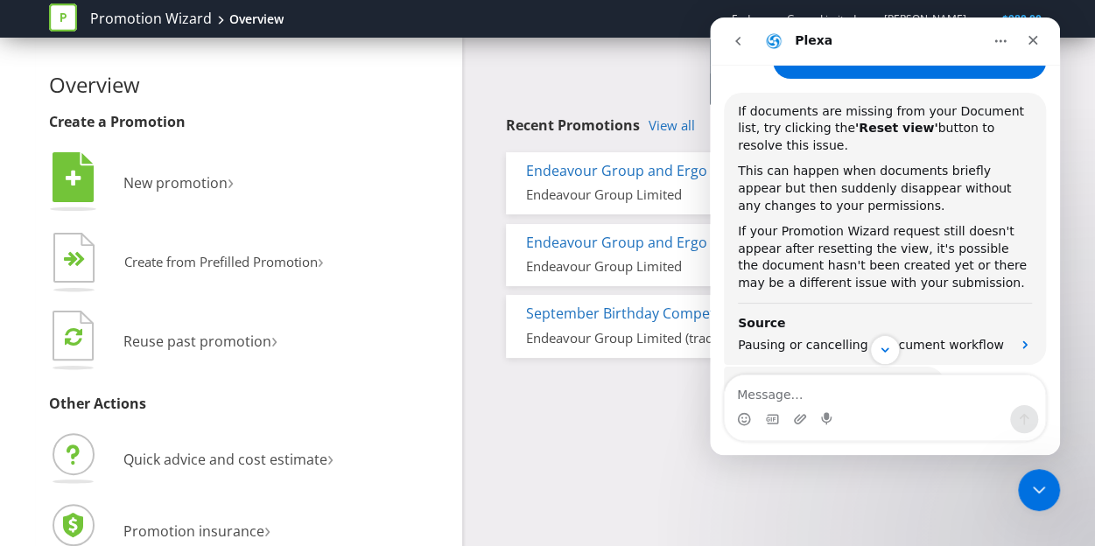
scroll to position [625, 0]
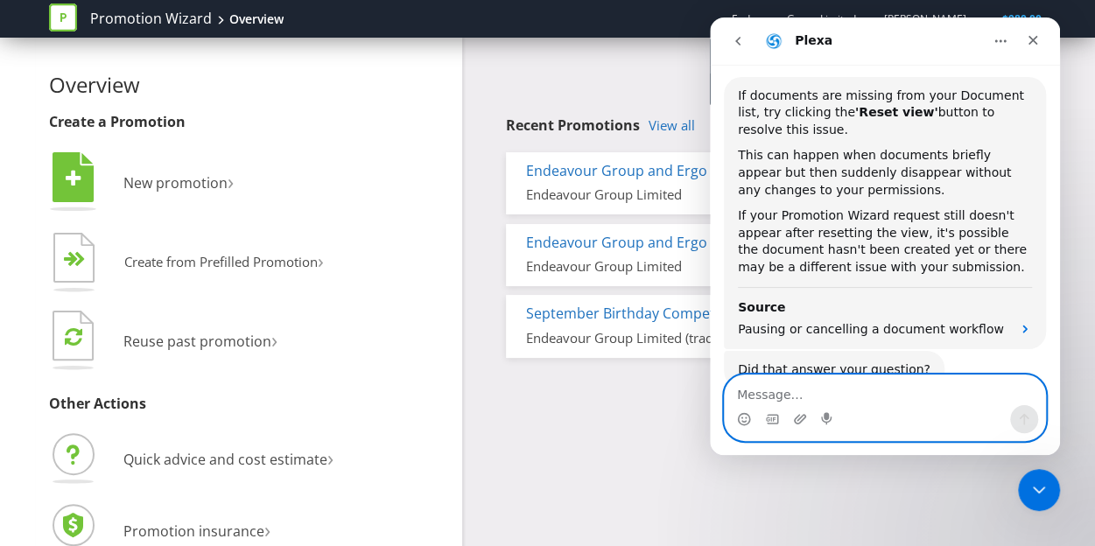
click at [893, 396] on textarea "Message…" at bounding box center [884, 390] width 320 height 30
type textarea "Kind of"
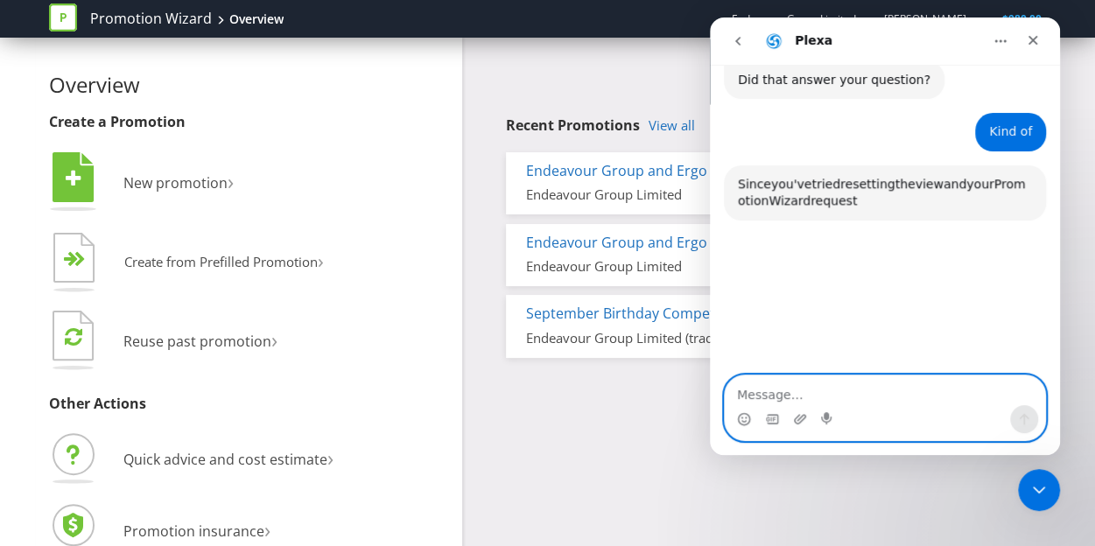
scroll to position [919, 0]
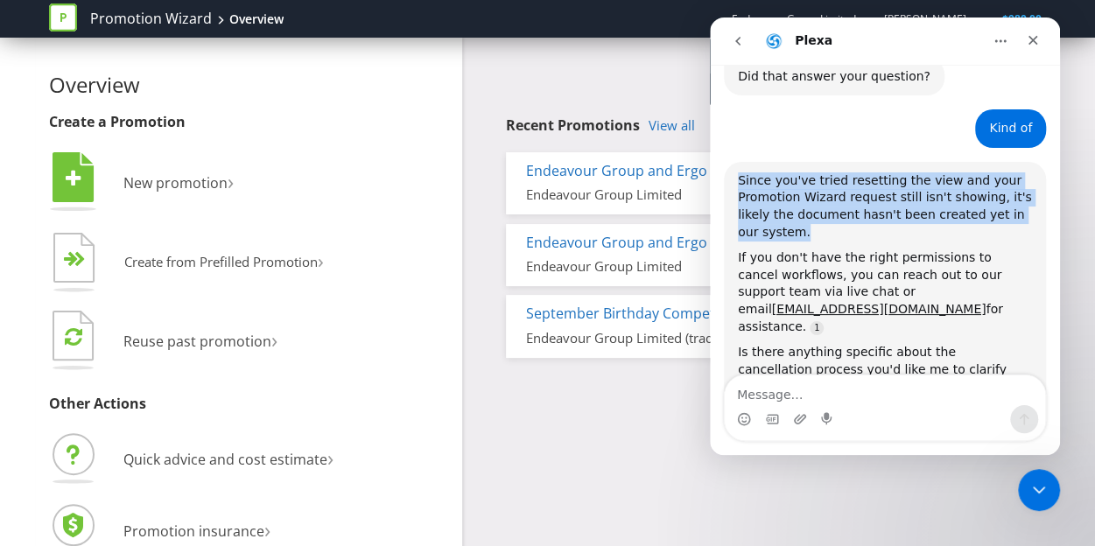
drag, startPoint x: 795, startPoint y: 145, endPoint x: 798, endPoint y: 184, distance: 38.6
click at [798, 184] on div "Since you've tried resetting the view and your Promotion Wizard request still i…" at bounding box center [885, 206] width 294 height 68
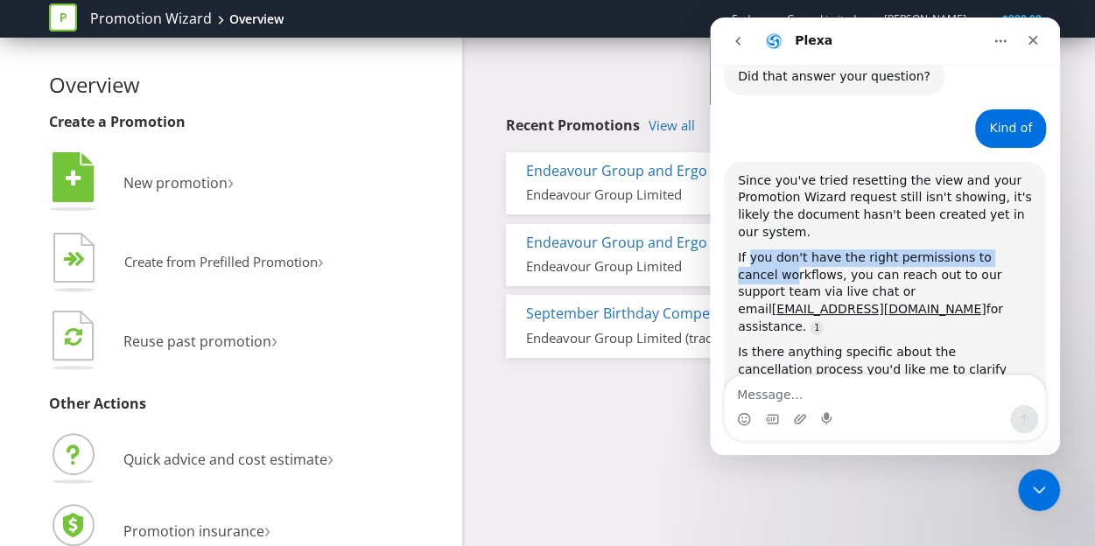
drag, startPoint x: 746, startPoint y: 206, endPoint x: 755, endPoint y: 218, distance: 15.1
click at [755, 249] on div "If you don't have the right permissions to cancel workflows, you can reach out …" at bounding box center [885, 292] width 294 height 86
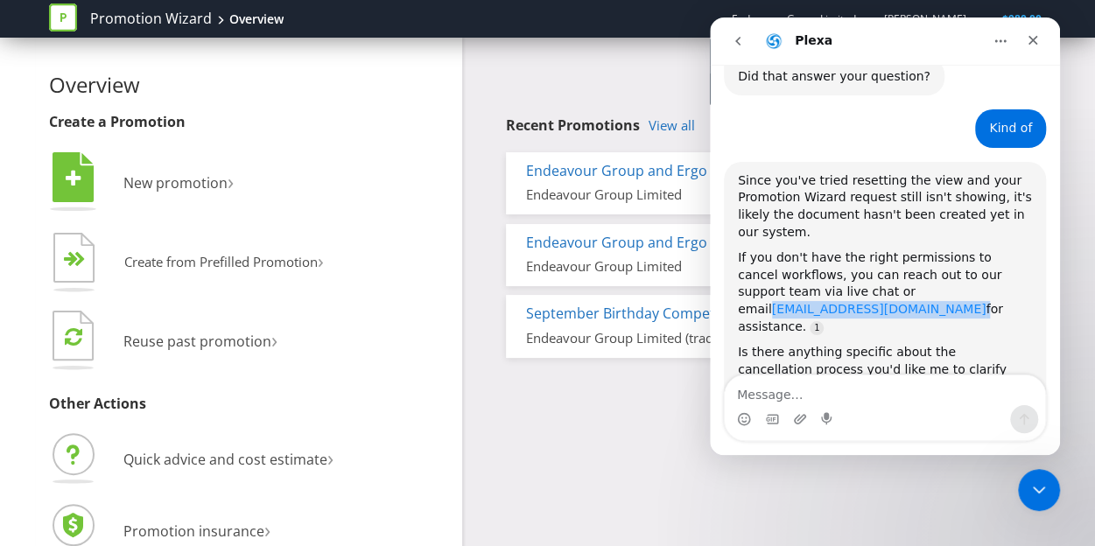
drag, startPoint x: 957, startPoint y: 241, endPoint x: 851, endPoint y: 241, distance: 105.9
click at [851, 249] on div "If you don't have the right permissions to cancel workflows, you can reach out …" at bounding box center [885, 292] width 294 height 86
copy div "[EMAIL_ADDRESS][DOMAIN_NAME]"
click at [925, 413] on div "Intercom messenger" at bounding box center [884, 419] width 320 height 28
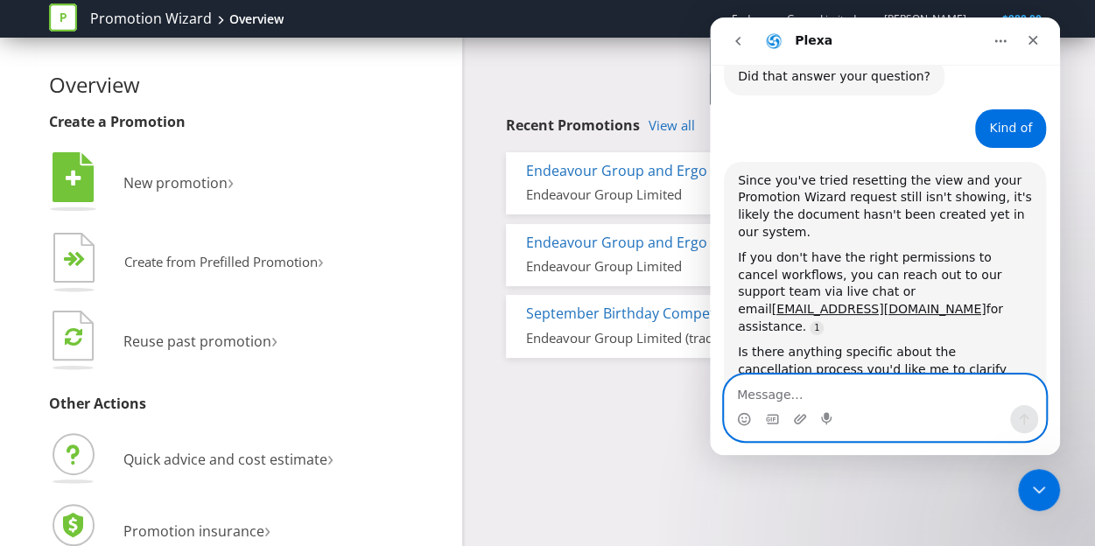
click at [925, 391] on textarea "Message…" at bounding box center [884, 390] width 320 height 30
type textarea "No"
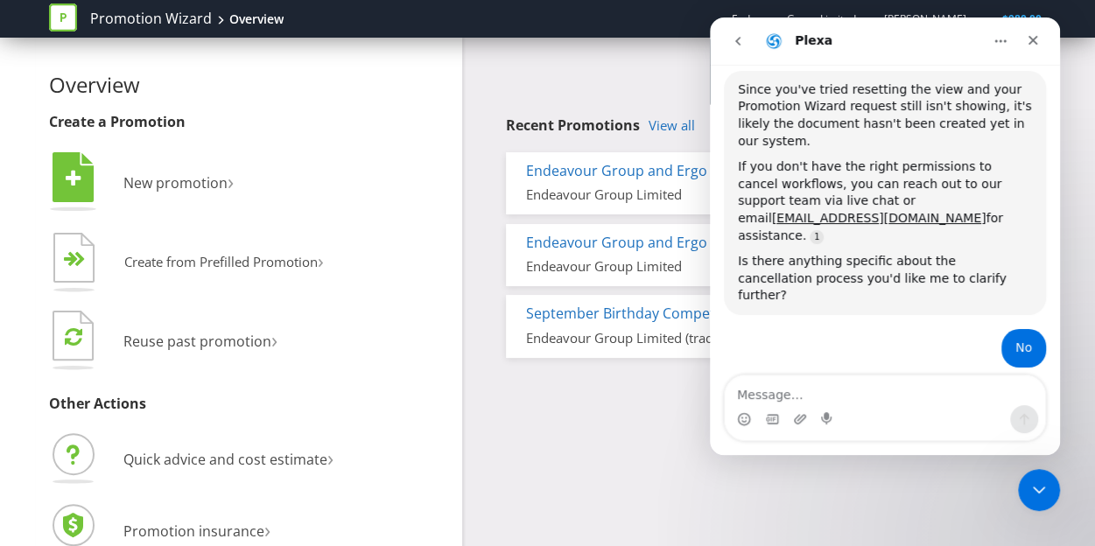
scroll to position [1039, 0]
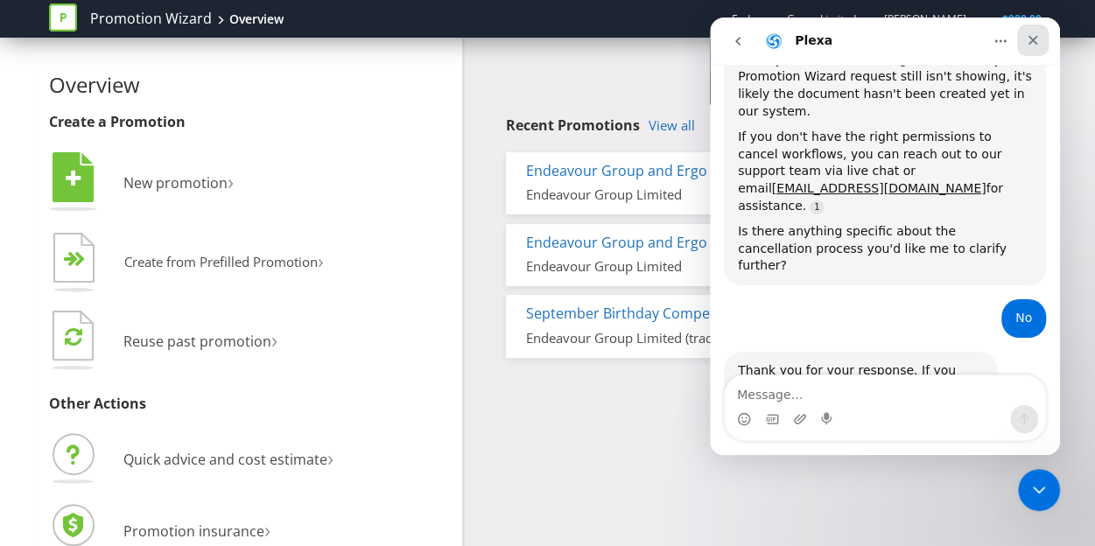
click at [1043, 43] on div "Close" at bounding box center [1032, 39] width 31 height 31
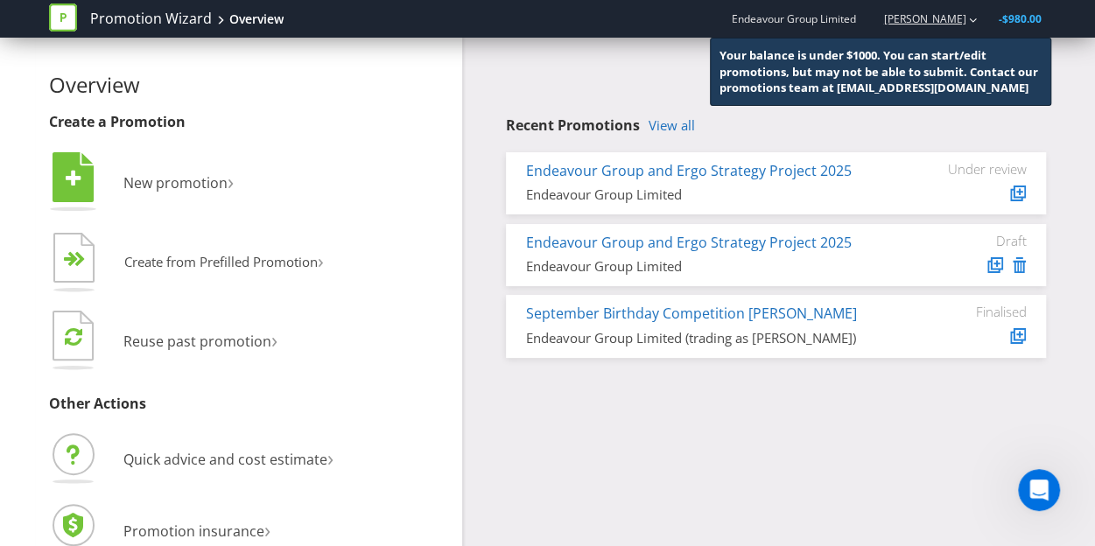
scroll to position [1022, 0]
